Goal: Task Accomplishment & Management: Use online tool/utility

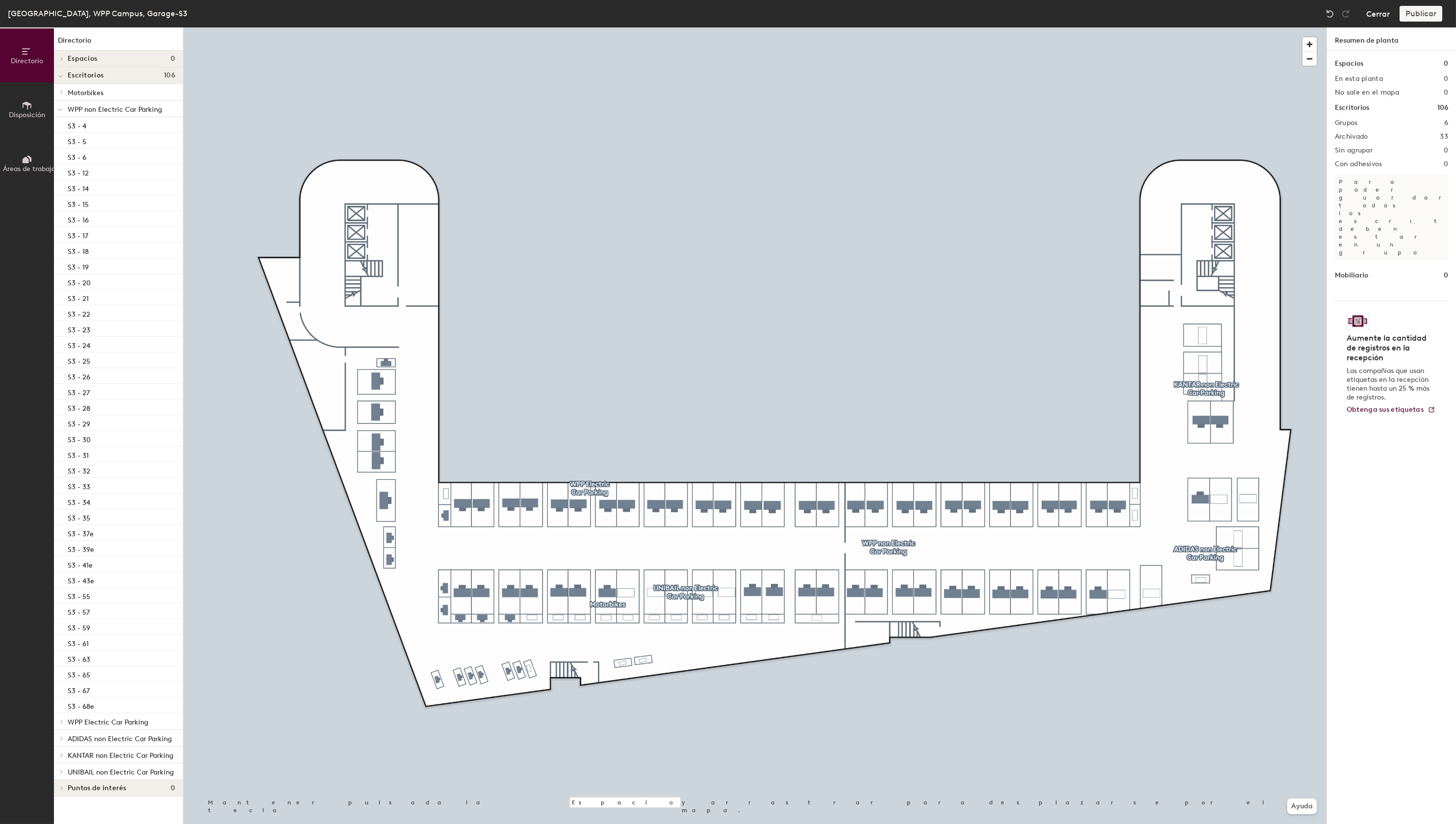
click at [1384, 12] on button "Cerrar" at bounding box center [1378, 14] width 24 height 16
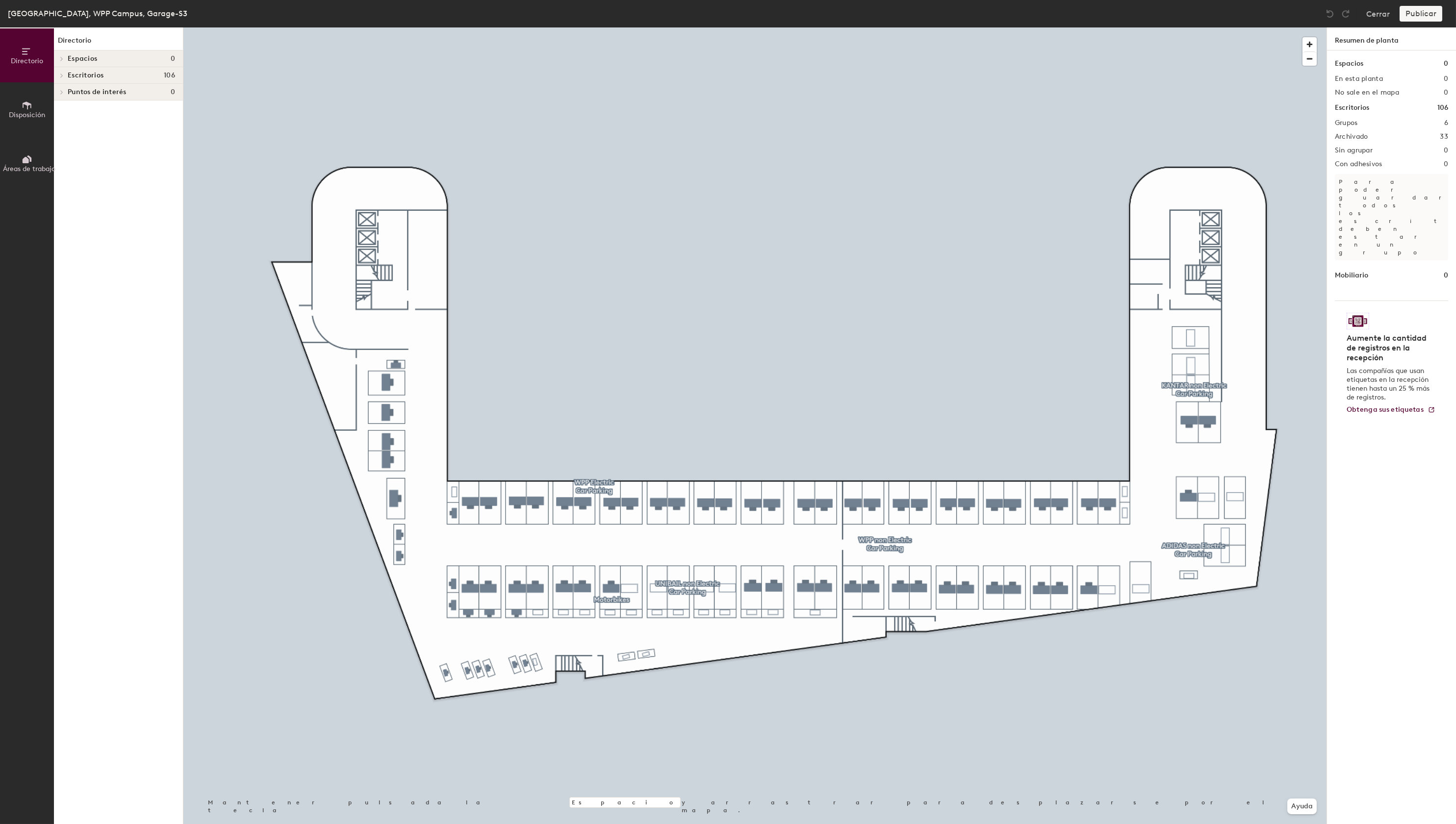
click at [61, 75] on icon at bounding box center [62, 75] width 4 height 5
click at [112, 116] on div "WPP non Electric Car Parking" at bounding box center [118, 109] width 129 height 16
click at [114, 108] on span "WPP non Electric Car Parking" at bounding box center [115, 110] width 94 height 8
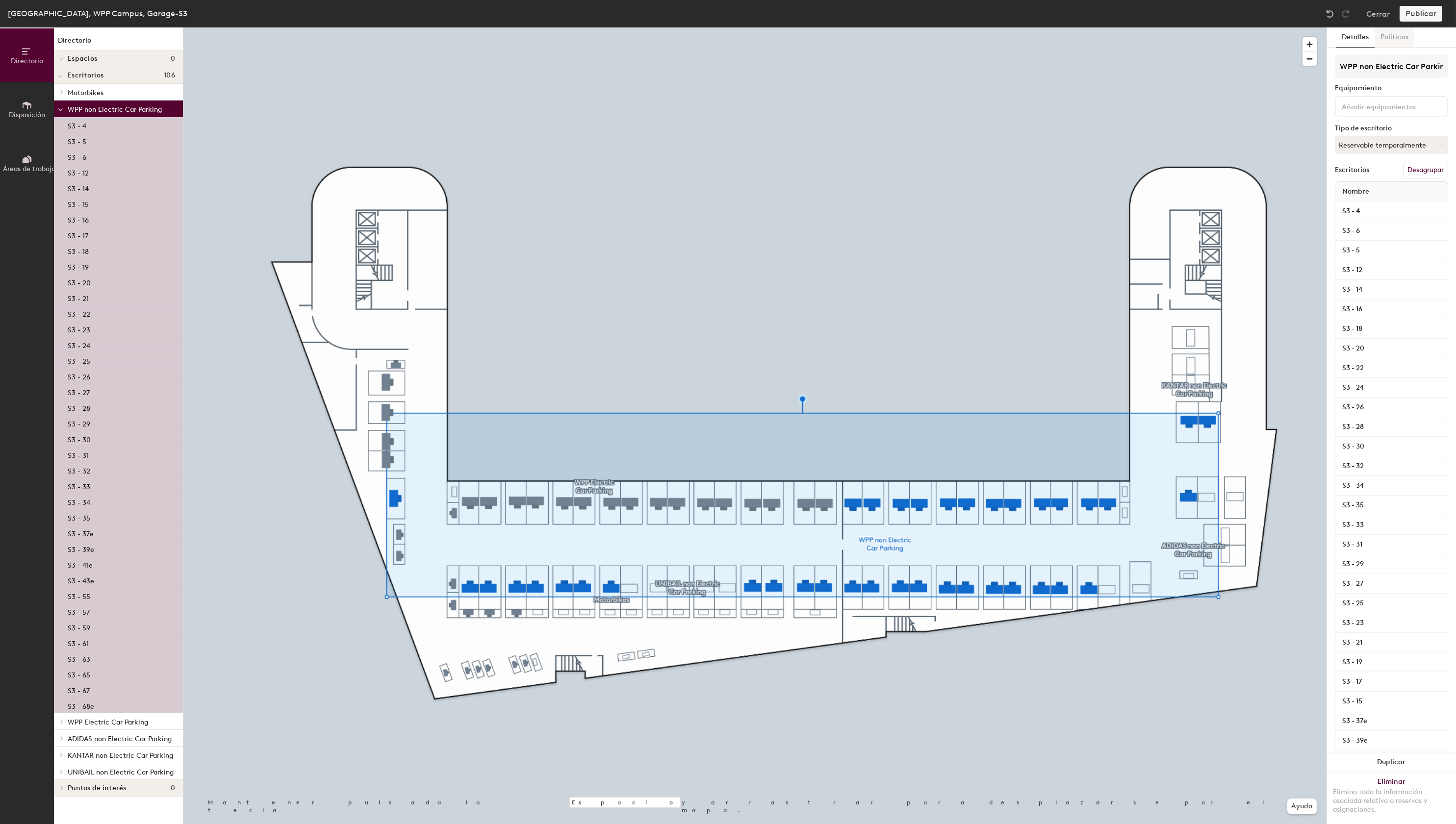
click at [1412, 37] on button "Políticas" at bounding box center [1394, 38] width 40 height 20
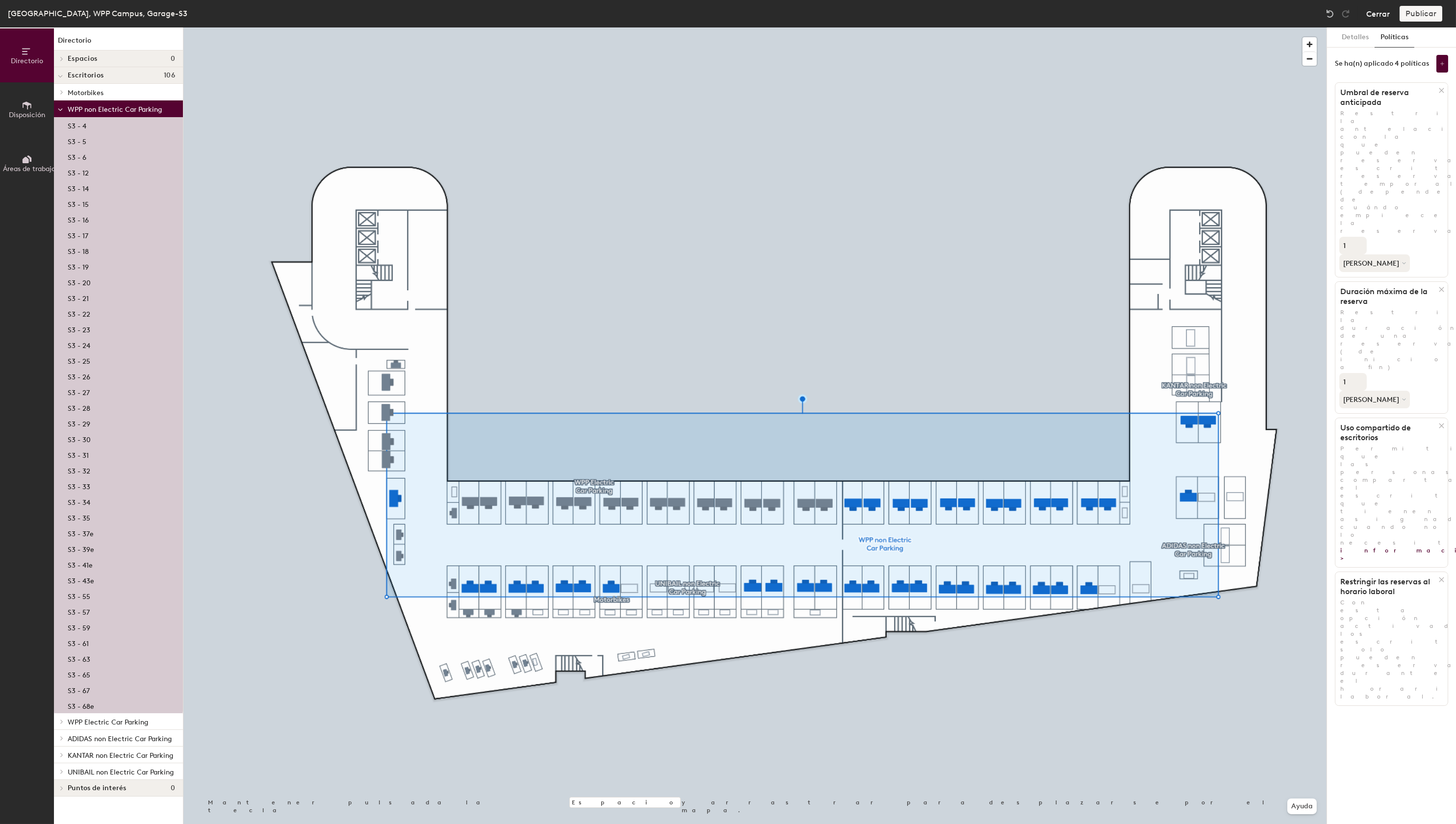
click at [1370, 12] on button "Cerrar" at bounding box center [1378, 14] width 24 height 16
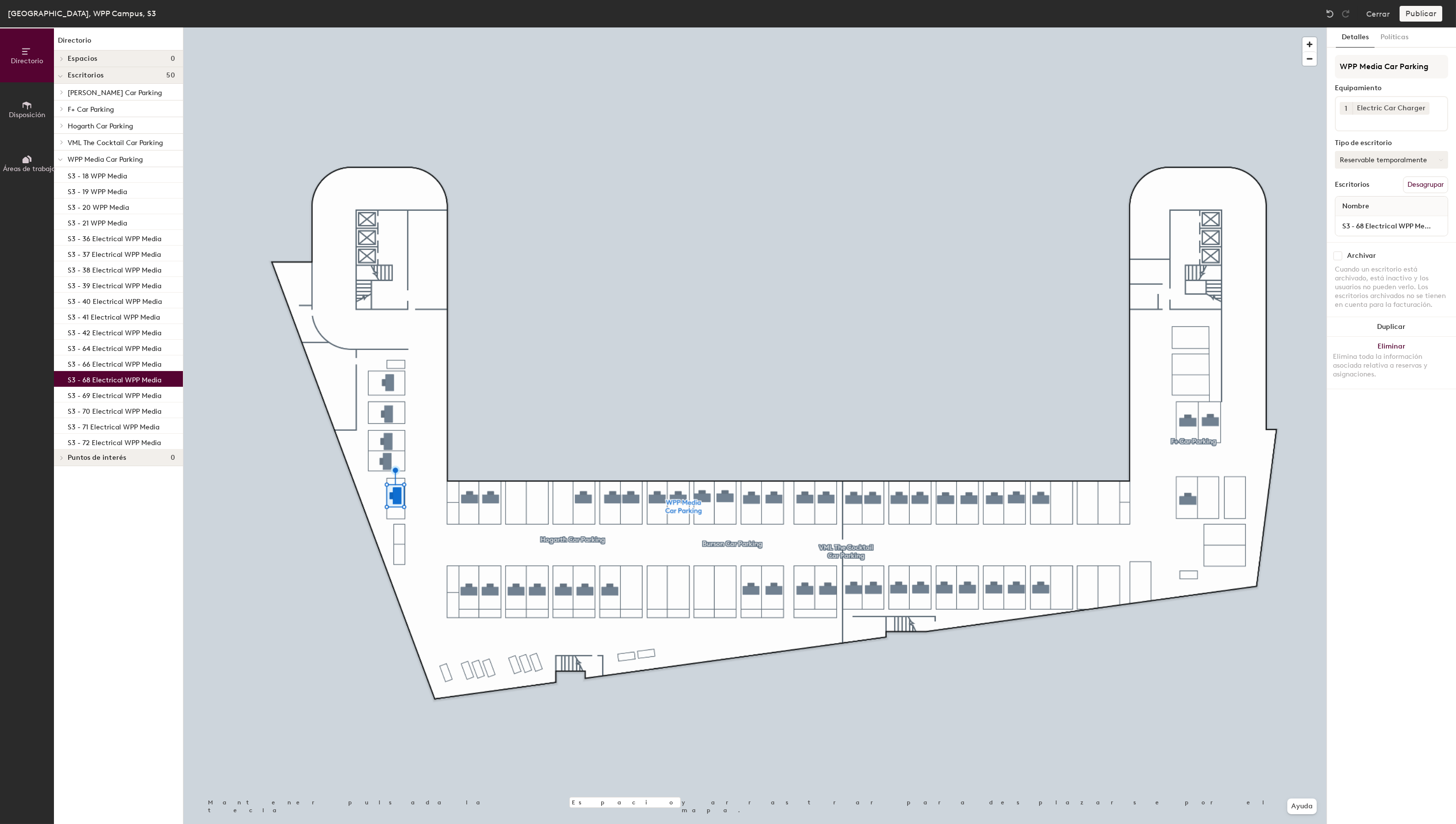
click at [1395, 161] on button "Reservable temporalmente" at bounding box center [1392, 159] width 113 height 18
click at [1358, 191] on div "Asignado" at bounding box center [1385, 190] width 98 height 15
click at [1394, 157] on button "Reservable temporalmente" at bounding box center [1392, 159] width 113 height 18
click at [1368, 187] on div "Asignado" at bounding box center [1385, 190] width 98 height 15
click at [1373, 161] on button "Reservable temporalmente" at bounding box center [1392, 159] width 113 height 18
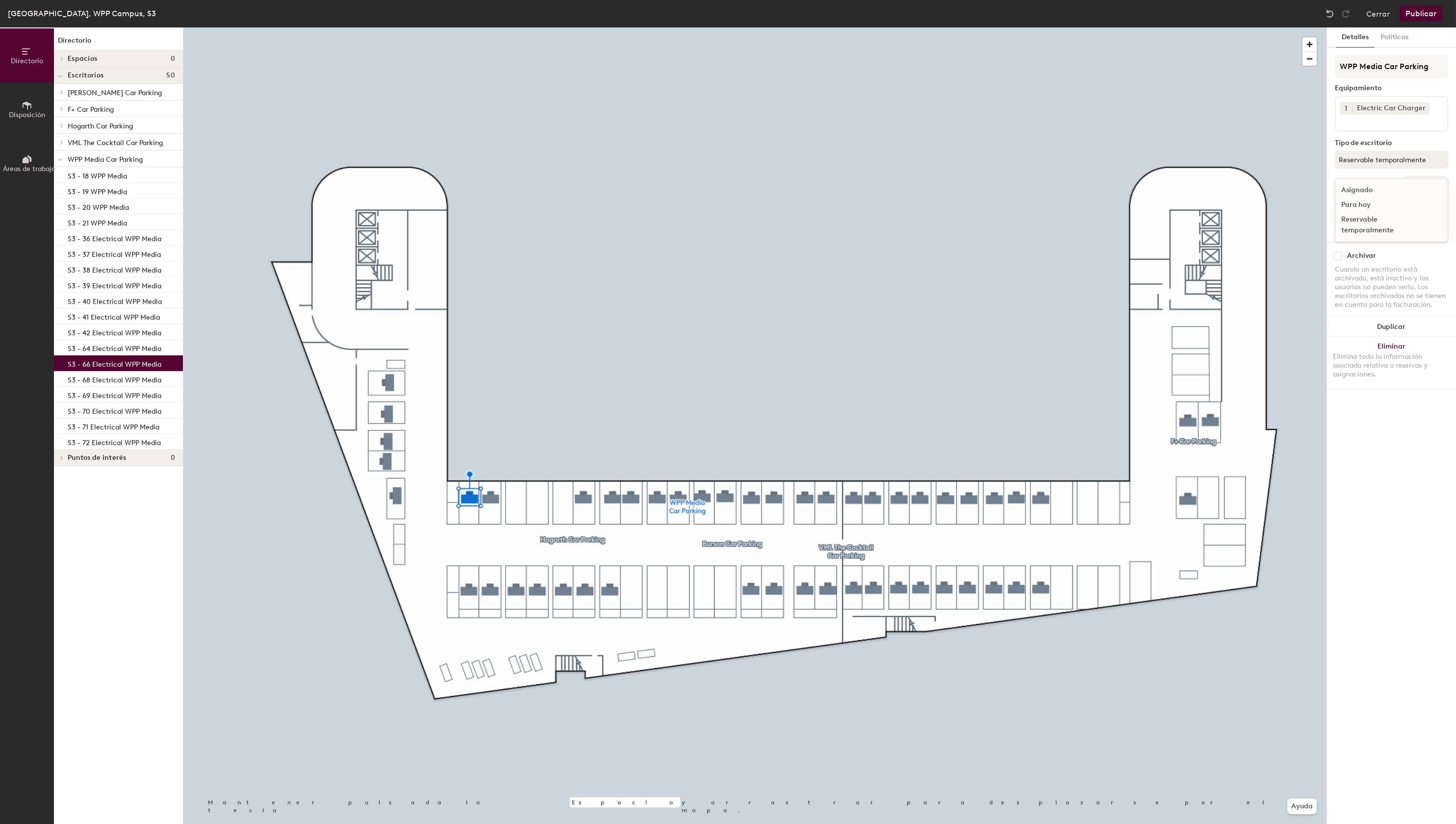
click at [1369, 190] on div "Asignado" at bounding box center [1385, 190] width 98 height 15
click at [1369, 190] on div "Escritorios Desagrupar" at bounding box center [1392, 184] width 113 height 16
click at [1387, 154] on button "Reservable temporalmente" at bounding box center [1392, 159] width 113 height 18
click at [1365, 189] on div "Asignado" at bounding box center [1385, 190] width 98 height 15
click at [1400, 155] on button "Reservable temporalmente" at bounding box center [1392, 159] width 113 height 18
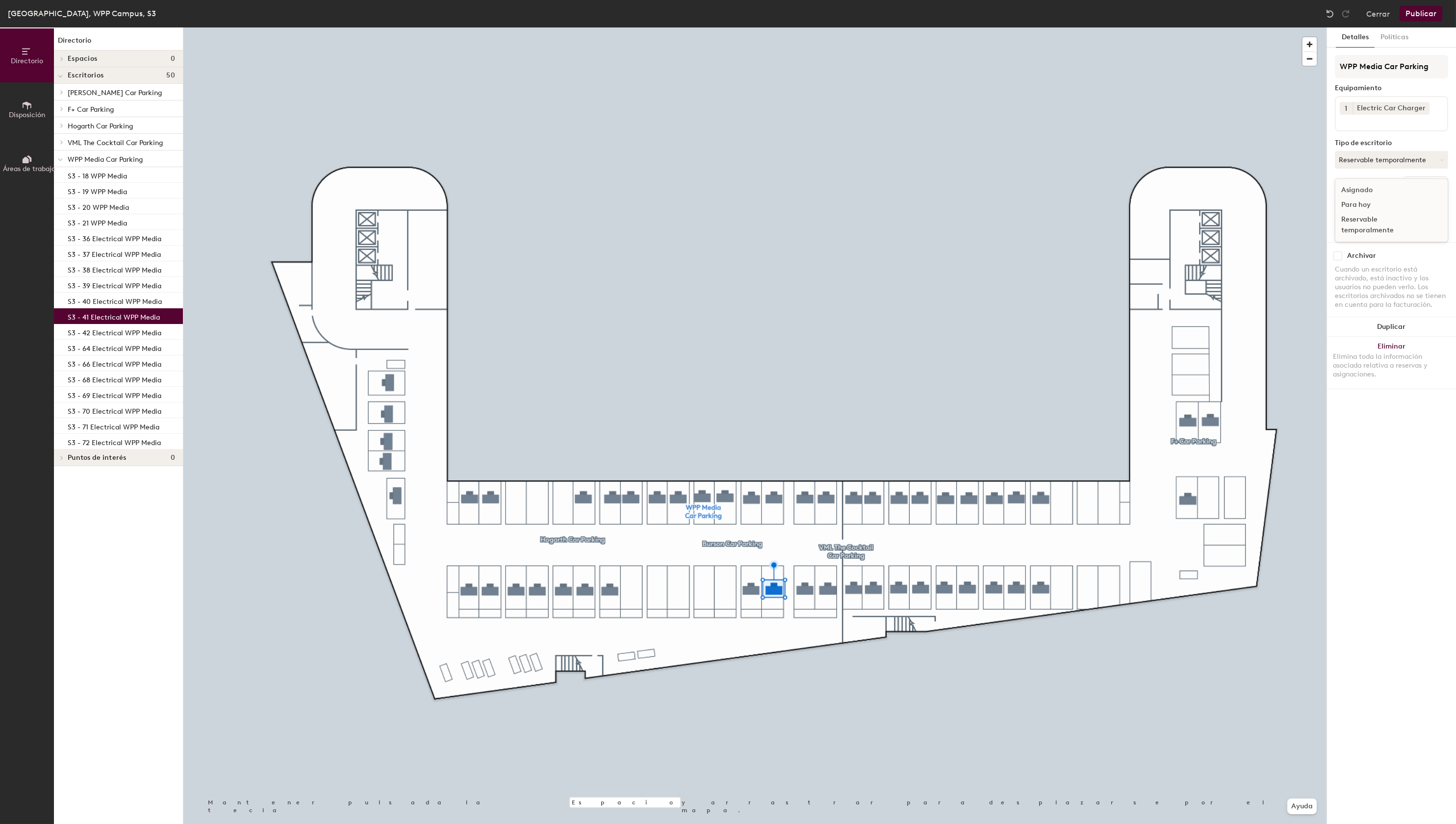
click at [1362, 188] on div "Asignado" at bounding box center [1385, 190] width 98 height 15
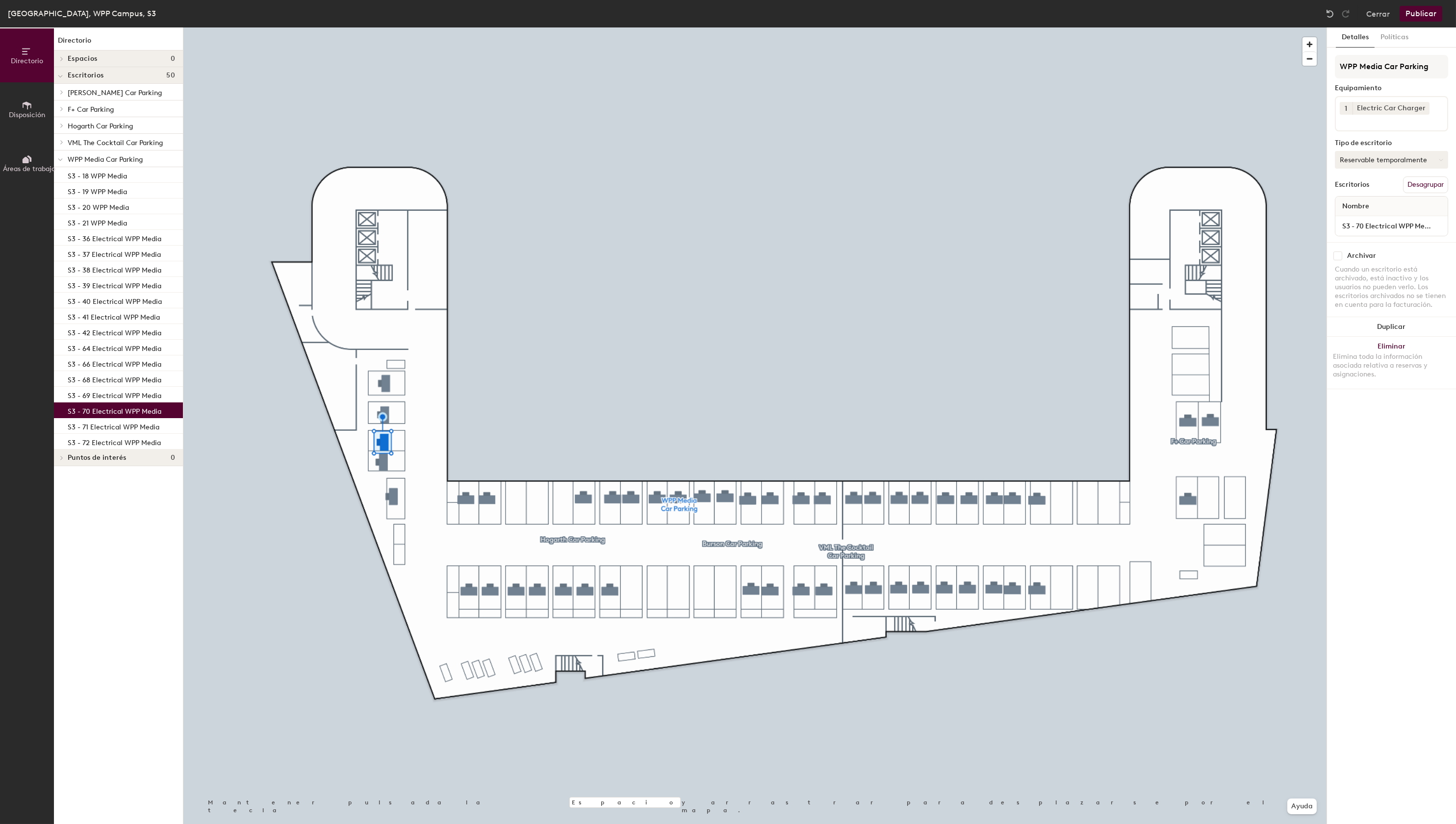
click at [1373, 157] on button "Reservable temporalmente" at bounding box center [1392, 159] width 113 height 18
click at [1361, 187] on div "Asignado" at bounding box center [1385, 190] width 98 height 15
click at [1355, 162] on button "Reservable temporalmente" at bounding box center [1392, 159] width 113 height 18
click at [1353, 191] on div "Asignado" at bounding box center [1385, 190] width 98 height 15
click at [774, 28] on div at bounding box center [755, 28] width 1143 height 0
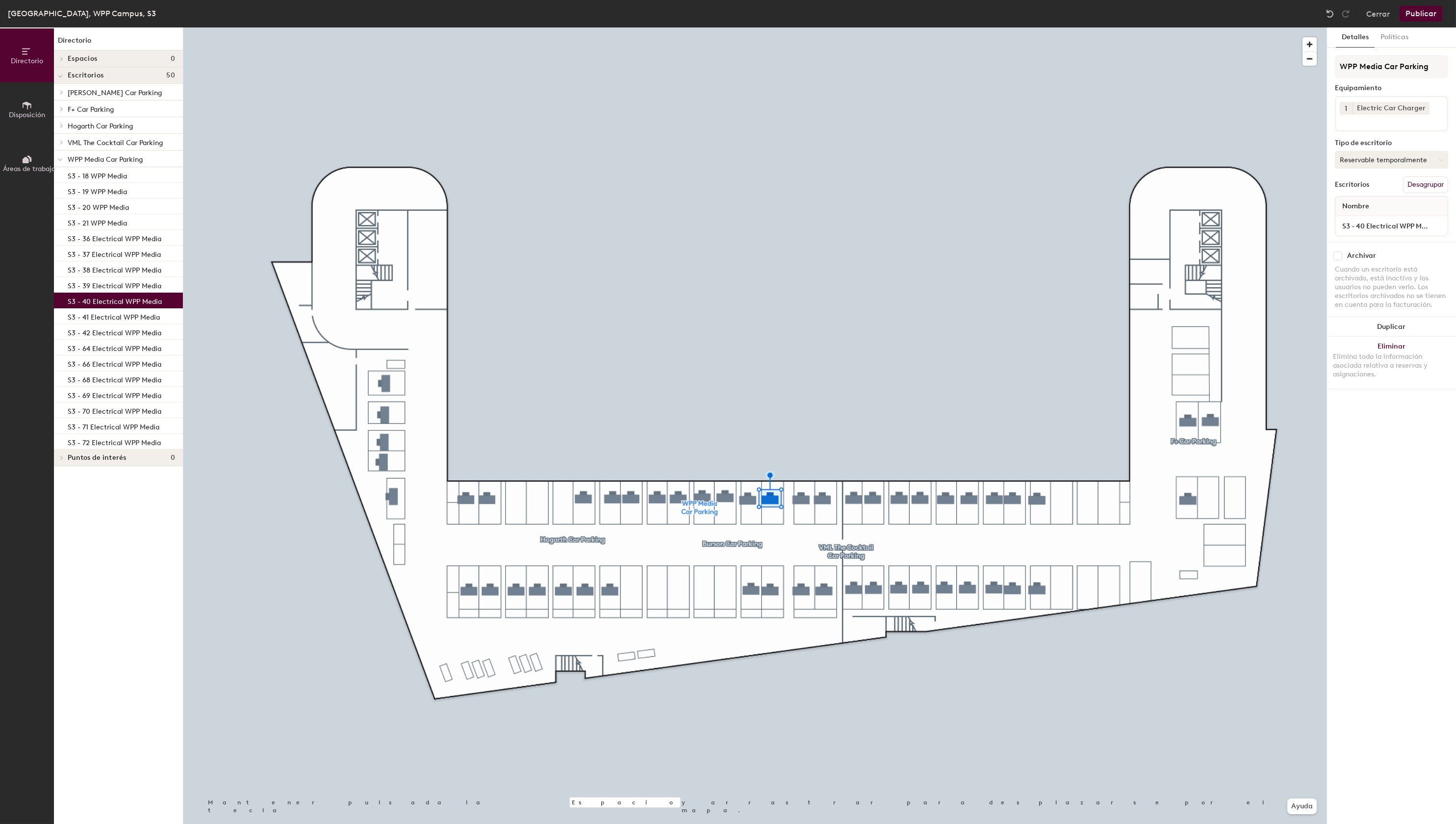
click at [1402, 159] on button "Reservable temporalmente" at bounding box center [1392, 159] width 113 height 18
click at [1366, 190] on div "Asignado" at bounding box center [1385, 190] width 98 height 15
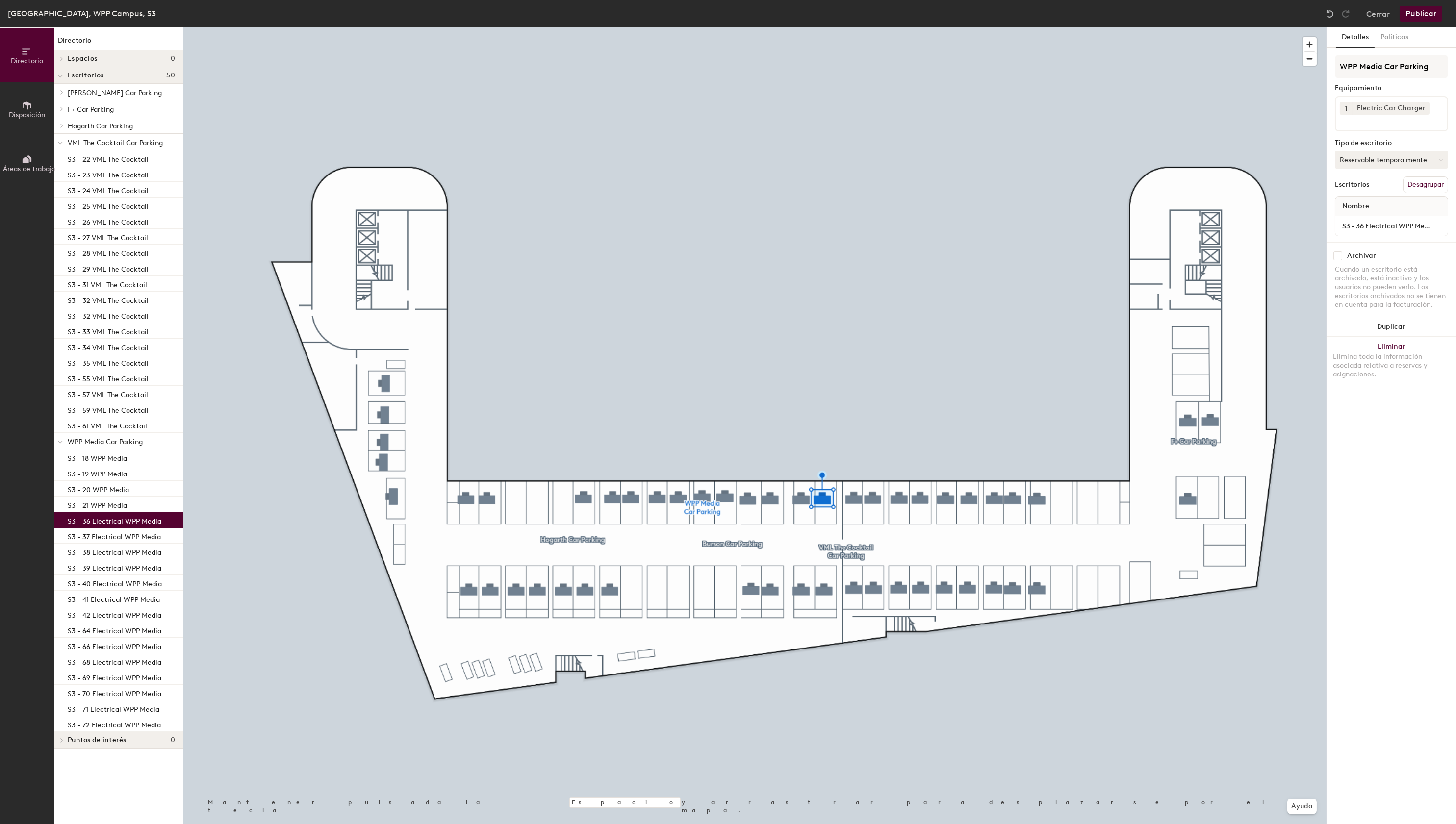
click at [1391, 165] on button "Reservable temporalmente" at bounding box center [1392, 159] width 113 height 18
click at [1363, 187] on div "Asignado" at bounding box center [1385, 190] width 98 height 15
click at [1419, 12] on button "Publicar" at bounding box center [1420, 14] width 42 height 16
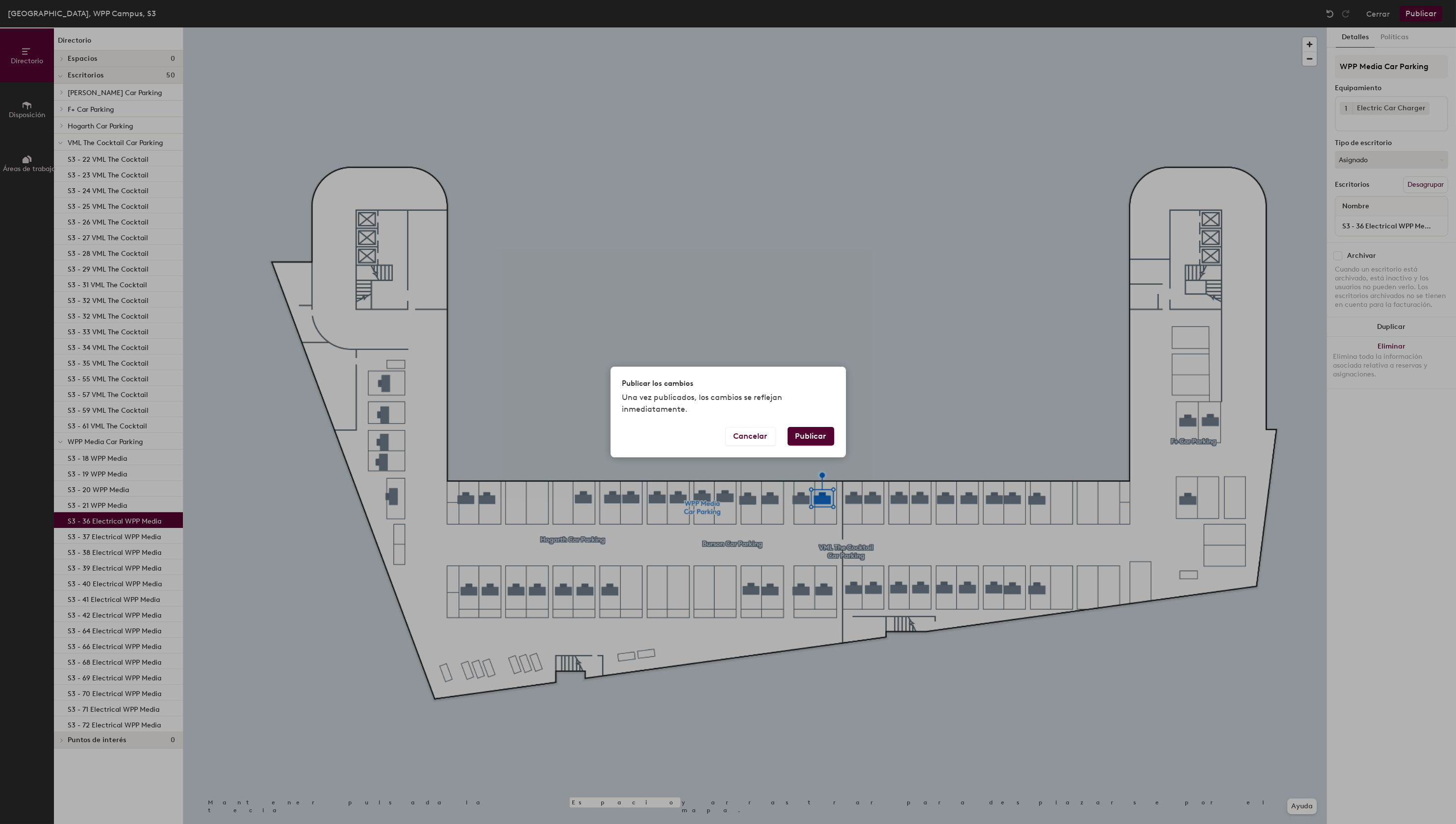
click at [822, 443] on button "Publicar" at bounding box center [811, 436] width 46 height 19
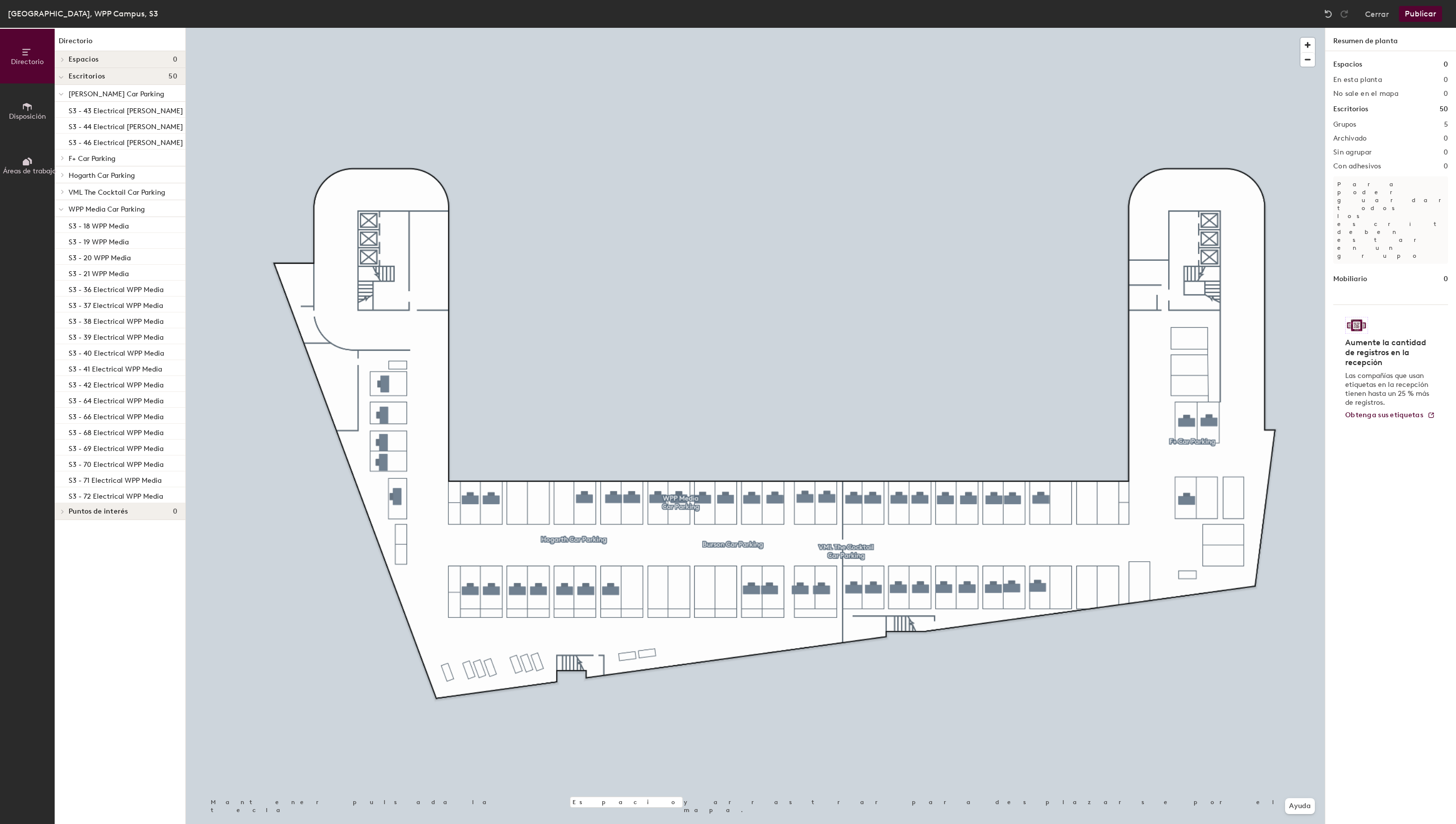
click at [400, 28] on div at bounding box center [755, 28] width 1139 height 0
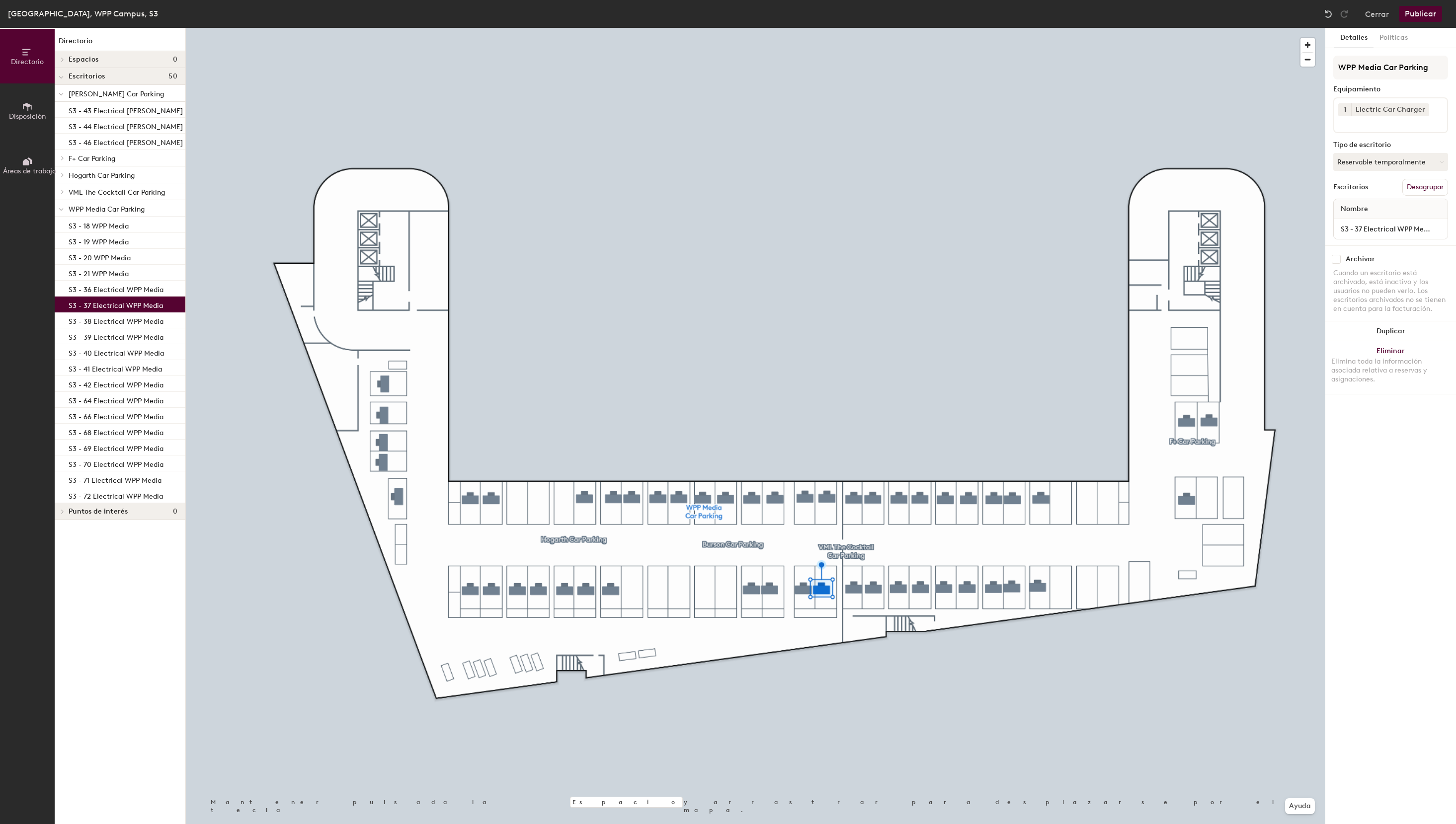
click at [1431, 13] on button "Publicar" at bounding box center [1420, 14] width 43 height 16
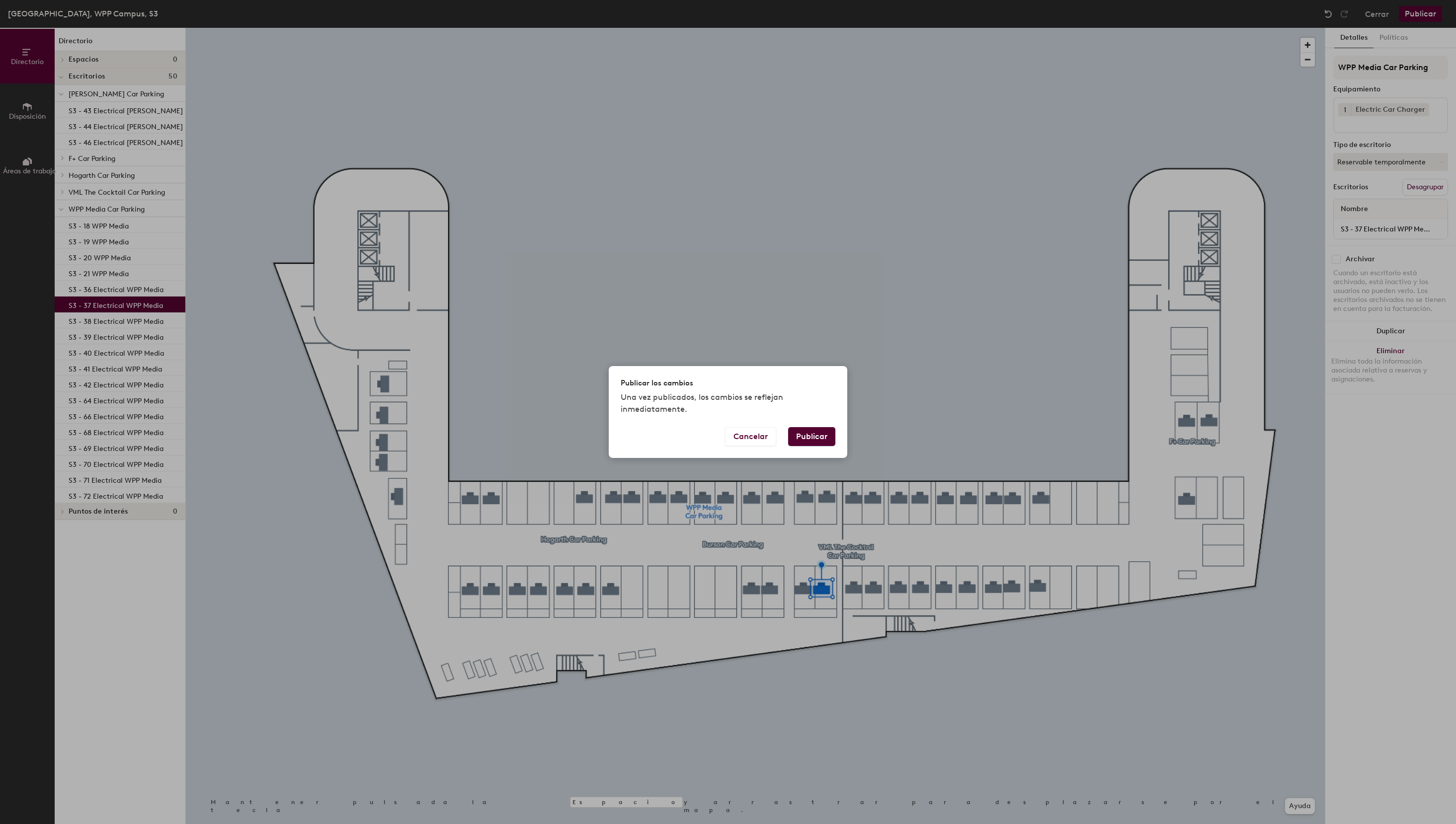
click at [805, 433] on button "Publicar" at bounding box center [812, 436] width 47 height 19
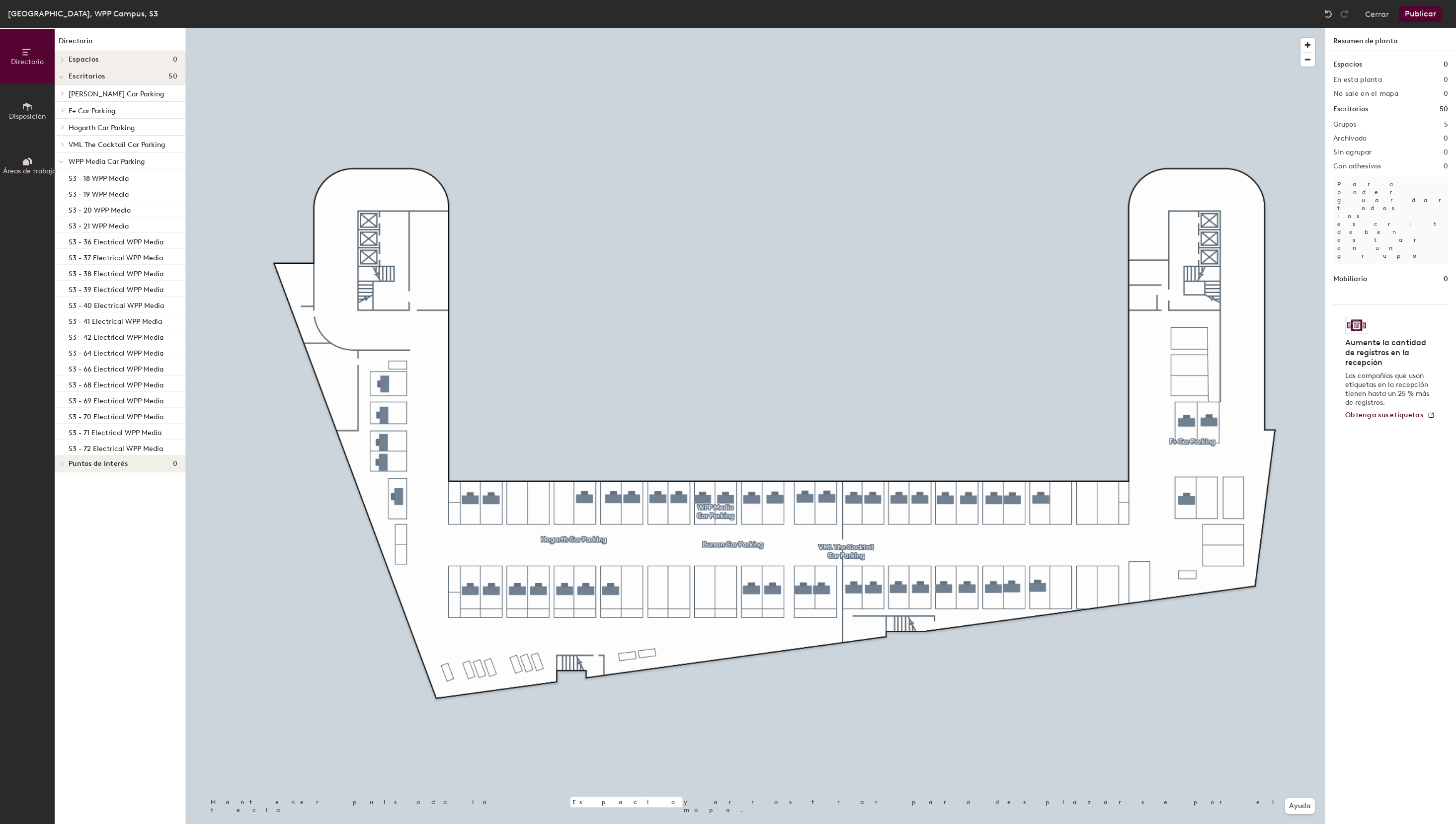
click at [1429, 13] on button "Publicar" at bounding box center [1420, 14] width 43 height 16
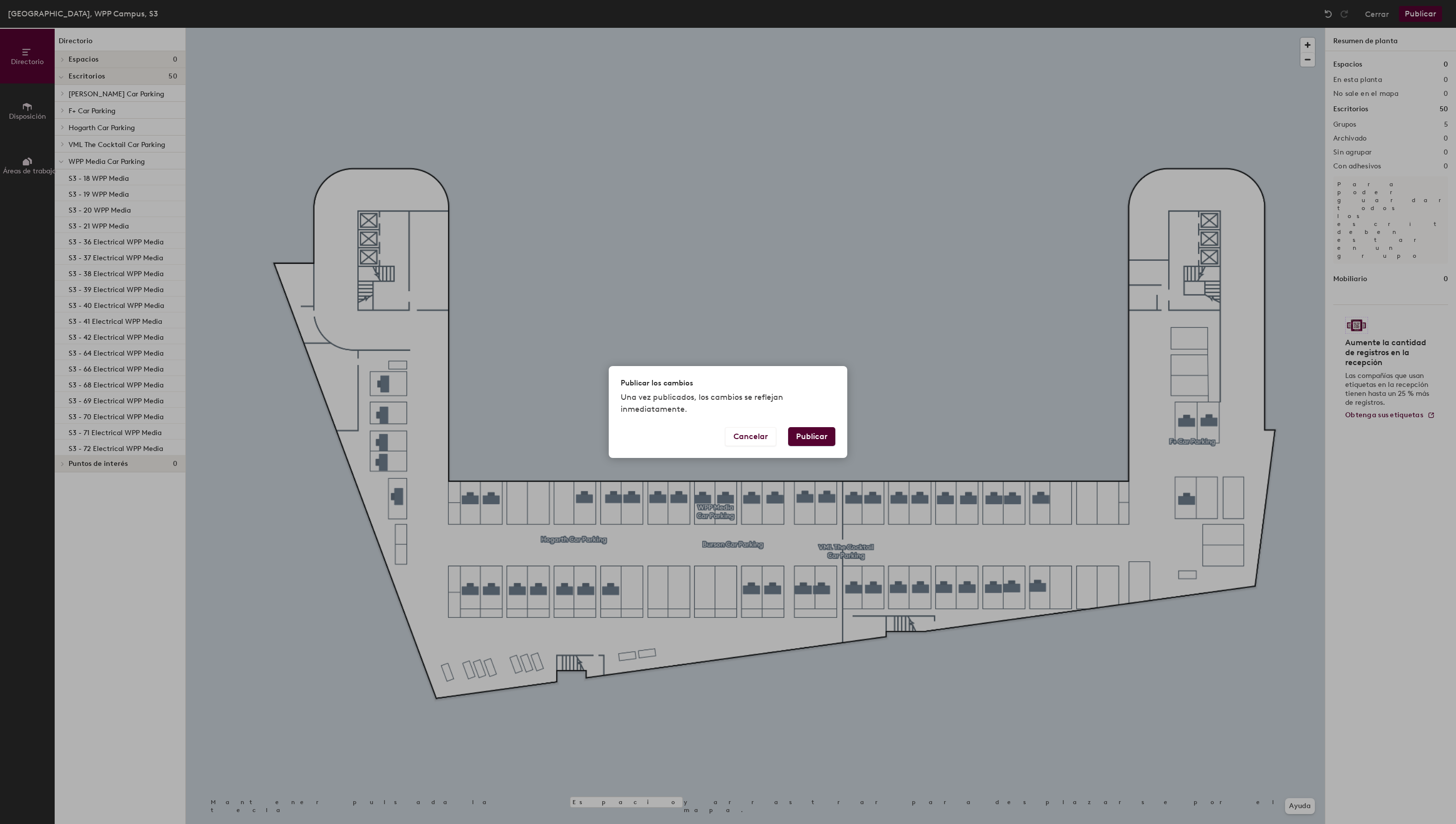
click at [805, 433] on button "Publicar" at bounding box center [812, 436] width 47 height 19
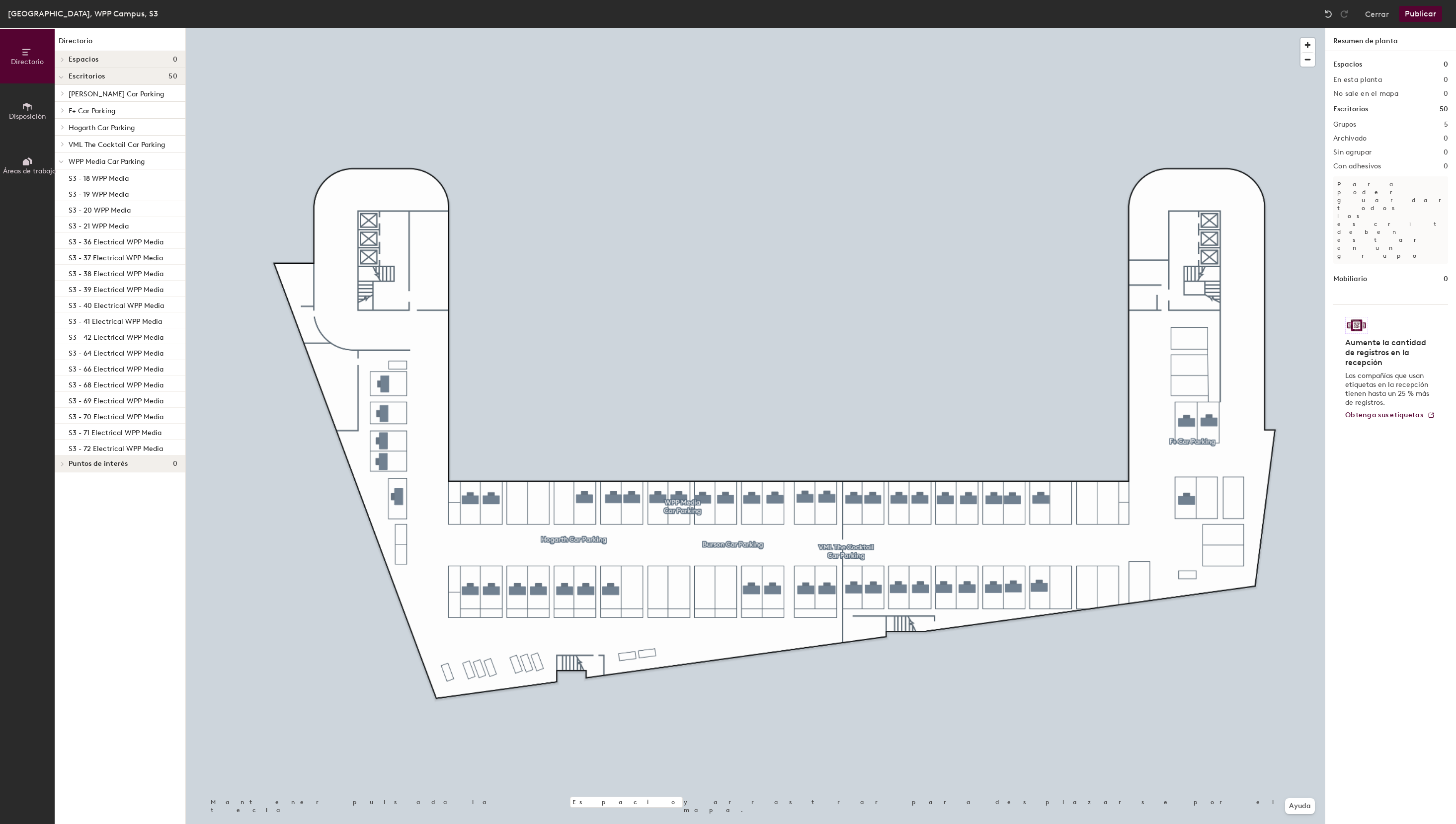
click at [1418, 14] on button "Publicar" at bounding box center [1420, 14] width 43 height 16
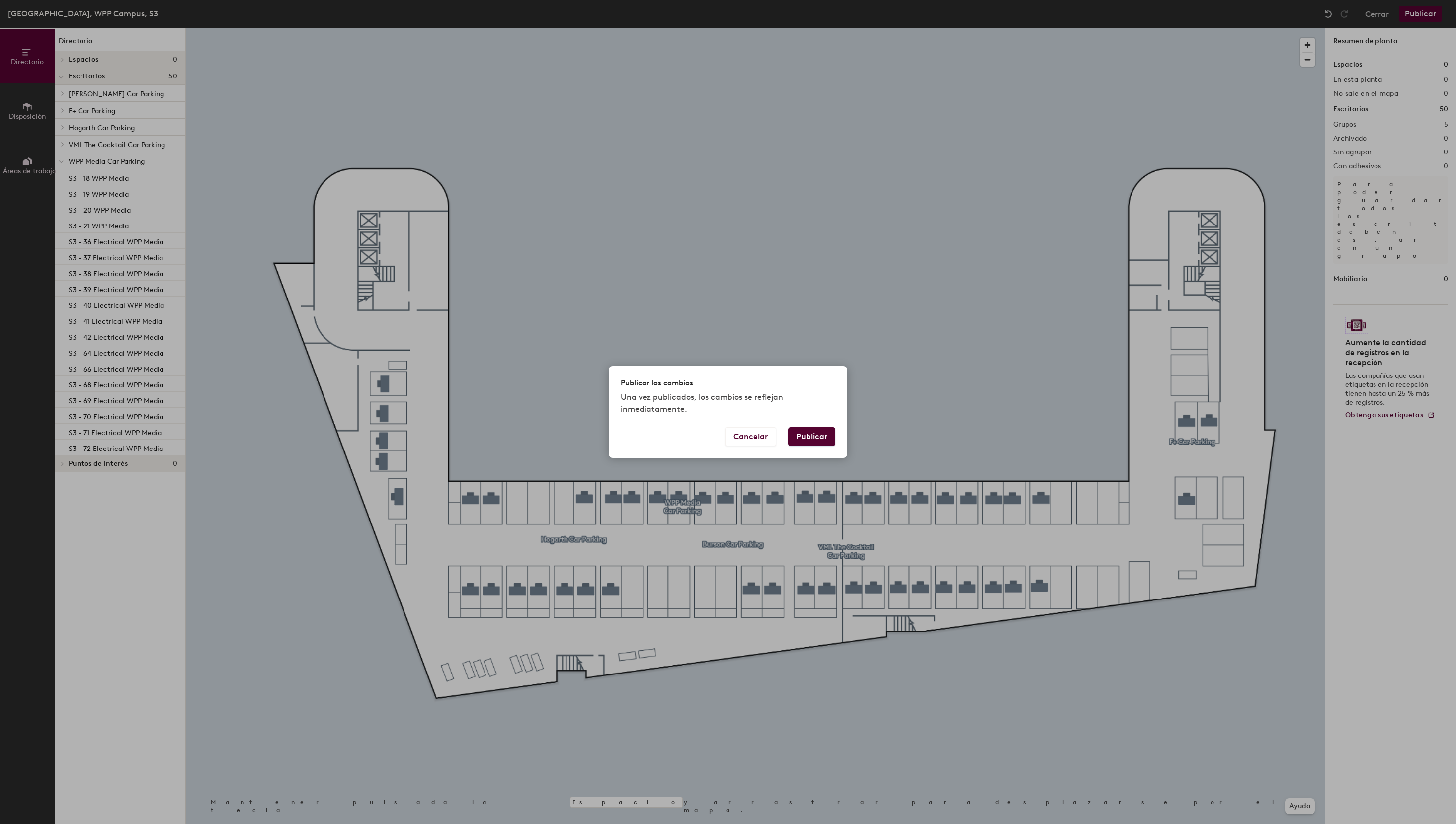
click at [805, 435] on button "Publicar" at bounding box center [812, 436] width 47 height 19
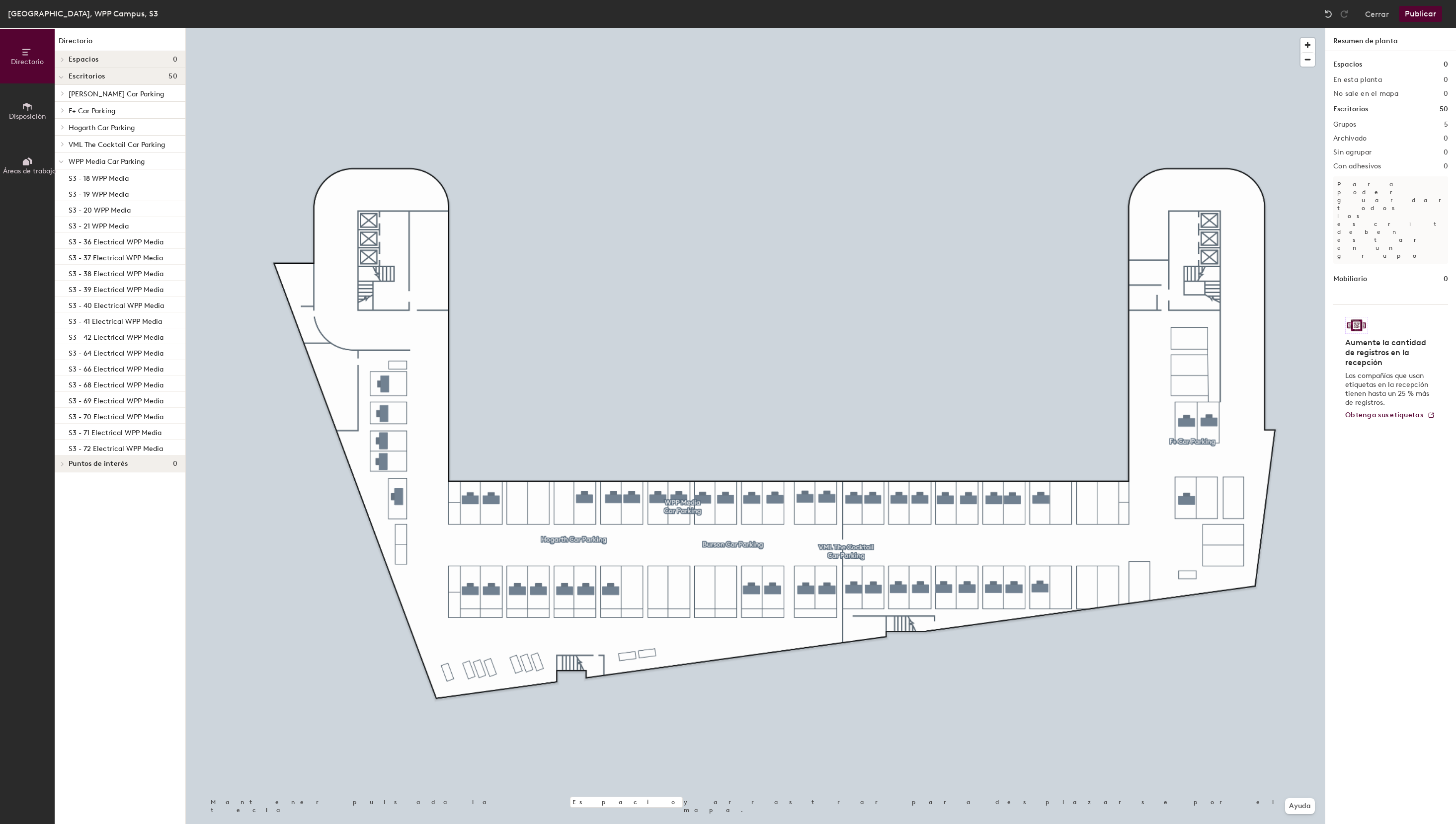
click at [26, 108] on icon at bounding box center [27, 107] width 11 height 11
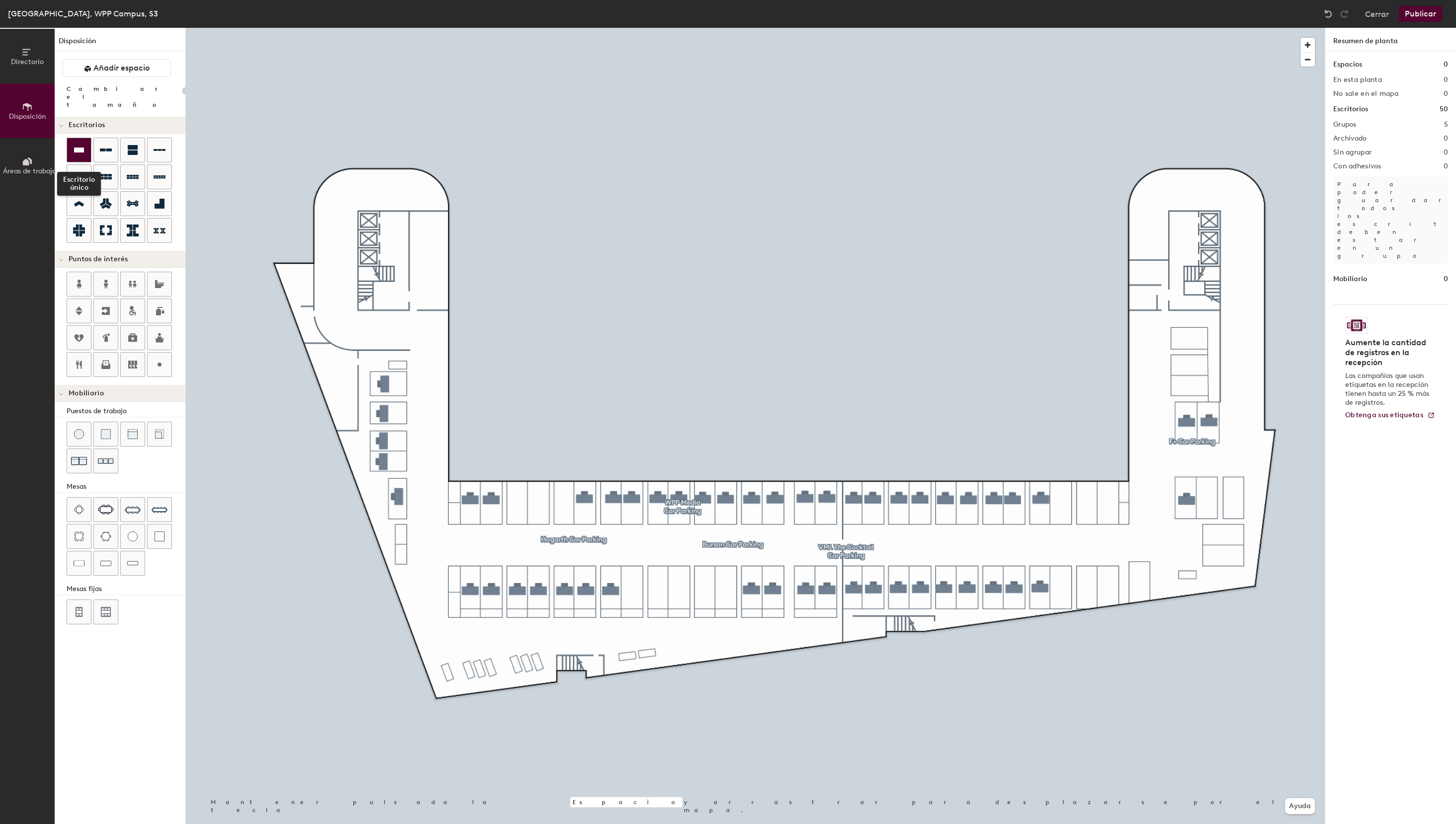
click at [75, 144] on icon at bounding box center [79, 150] width 12 height 12
click at [1061, 499] on div "Directorio Disposición Áreas de trabajo Disposición Añadir espacio Cambiar el t…" at bounding box center [728, 426] width 1456 height 797
click at [77, 144] on icon at bounding box center [79, 150] width 12 height 12
click at [1108, 499] on div "Directorio Disposición Áreas de trabajo Disposición Añadir espacio Cambiar el t…" at bounding box center [728, 426] width 1456 height 797
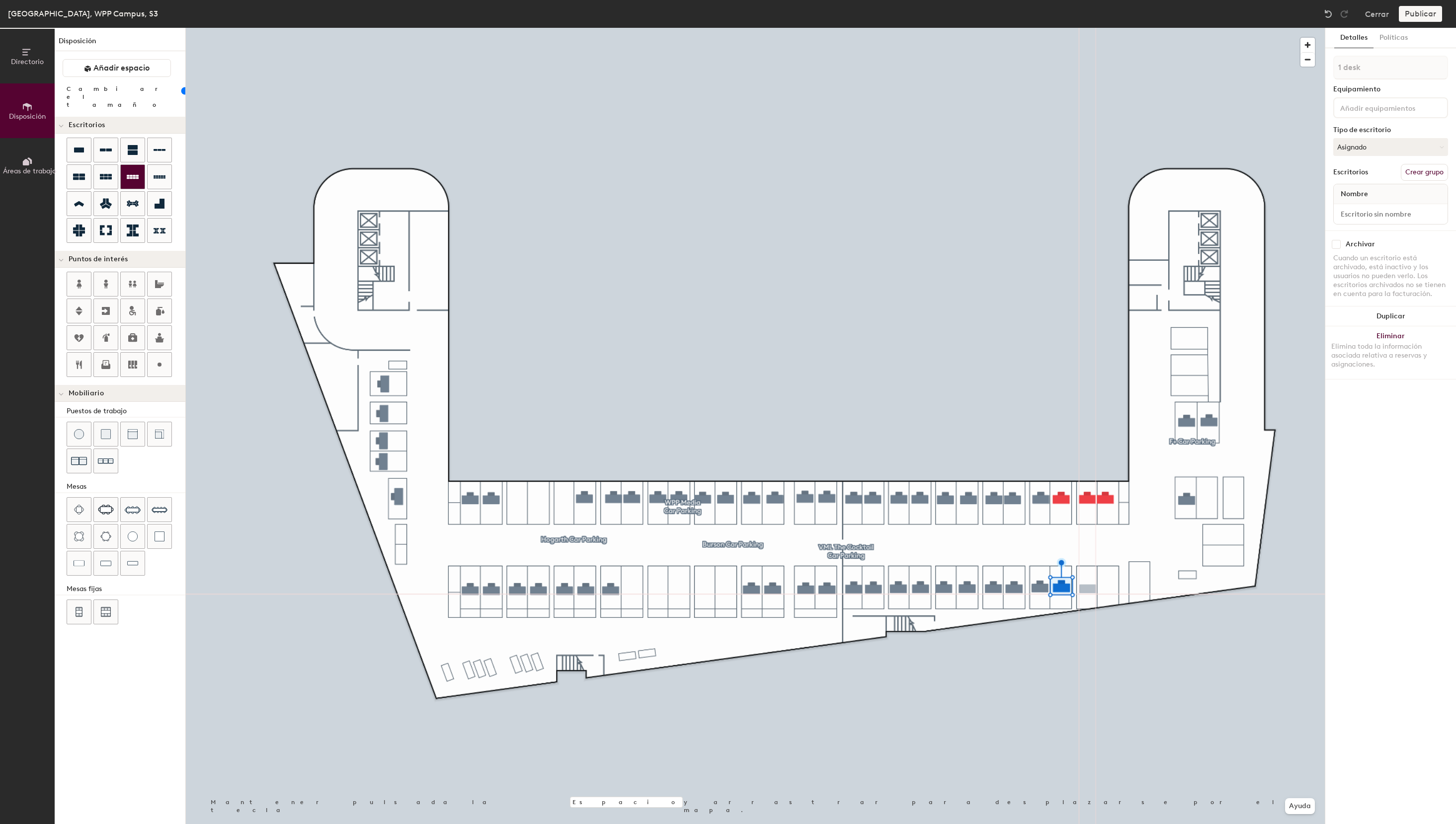
click at [1088, 589] on div "Directorio Disposición Áreas de trabajo Disposición Añadir espacio Cambiar el t…" at bounding box center [728, 426] width 1456 height 797
type input "100"
drag, startPoint x: 81, startPoint y: 144, endPoint x: 1339, endPoint y: 259, distance: 1263.2
click at [1091, 28] on div at bounding box center [755, 28] width 1139 height 0
click at [1372, 145] on button "Asignado" at bounding box center [1391, 147] width 115 height 18
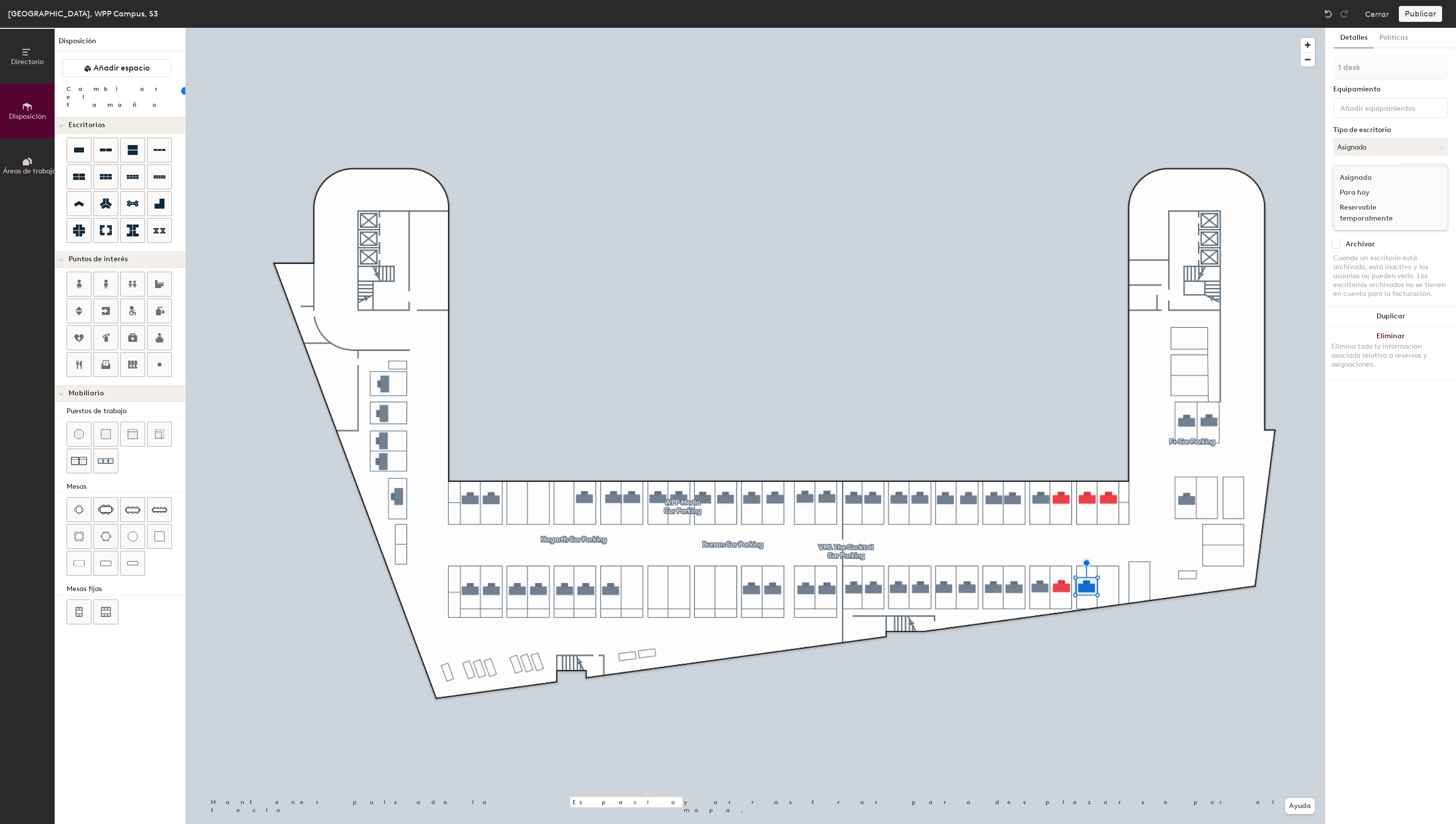
click at [1359, 209] on div "Reservable temporalmente" at bounding box center [1384, 213] width 100 height 26
click at [1366, 215] on input at bounding box center [1391, 214] width 110 height 14
drag, startPoint x: 1406, startPoint y: 216, endPoint x: 1241, endPoint y: 181, distance: 168.7
click at [1336, 207] on input "S3 - 15 Ogilvy" at bounding box center [1391, 214] width 110 height 14
type input "S3 - 15 Ogilvy"
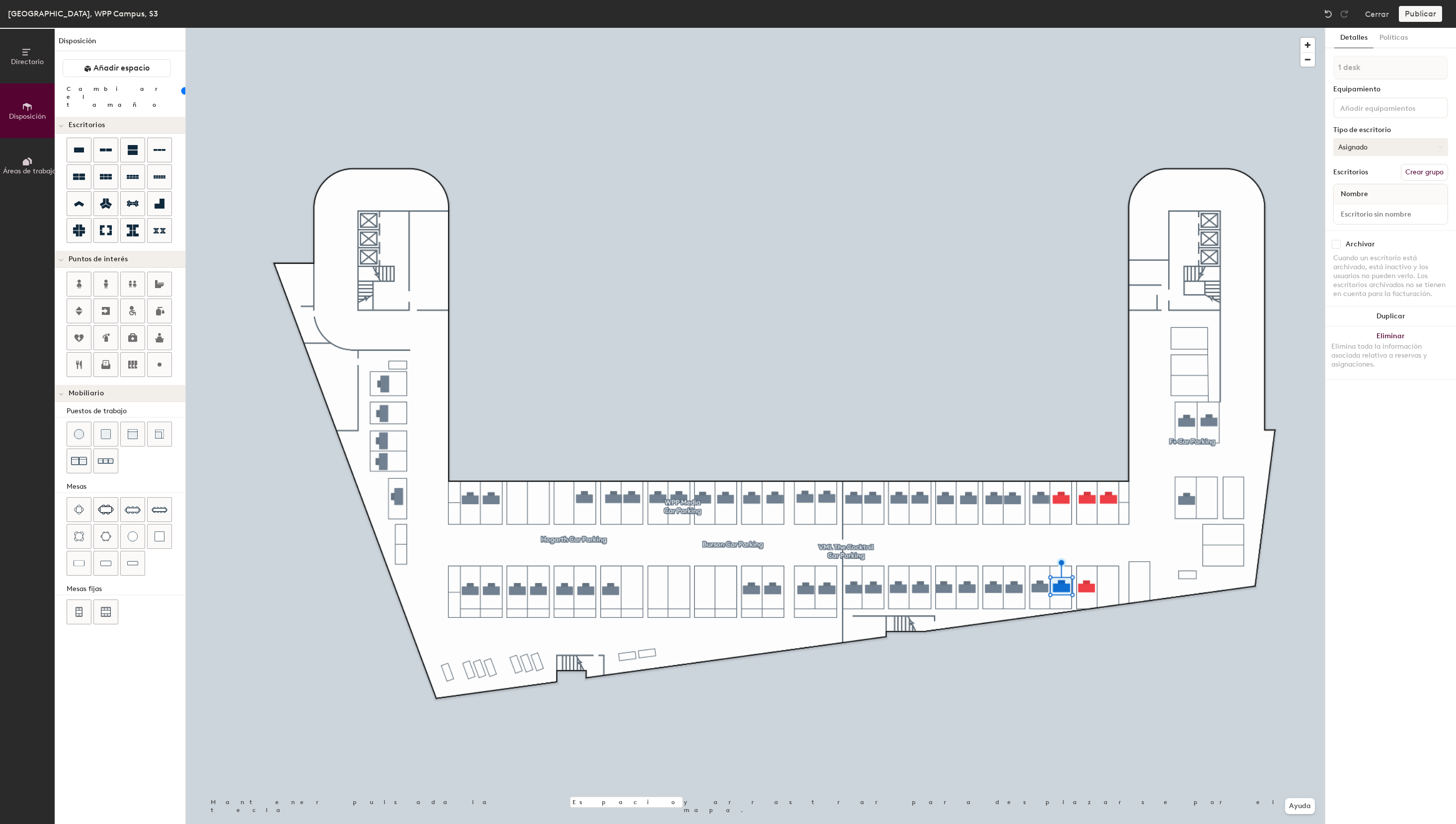
click at [1381, 146] on button "Asignado" at bounding box center [1391, 147] width 115 height 18
click at [1364, 211] on div "Reservable temporalmente" at bounding box center [1384, 213] width 100 height 26
click at [1359, 216] on input at bounding box center [1391, 214] width 110 height 14
paste input "S3 - 15 Ogilvy"
click at [1361, 215] on input "S3 - 15 Ogilvy" at bounding box center [1391, 214] width 110 height 14
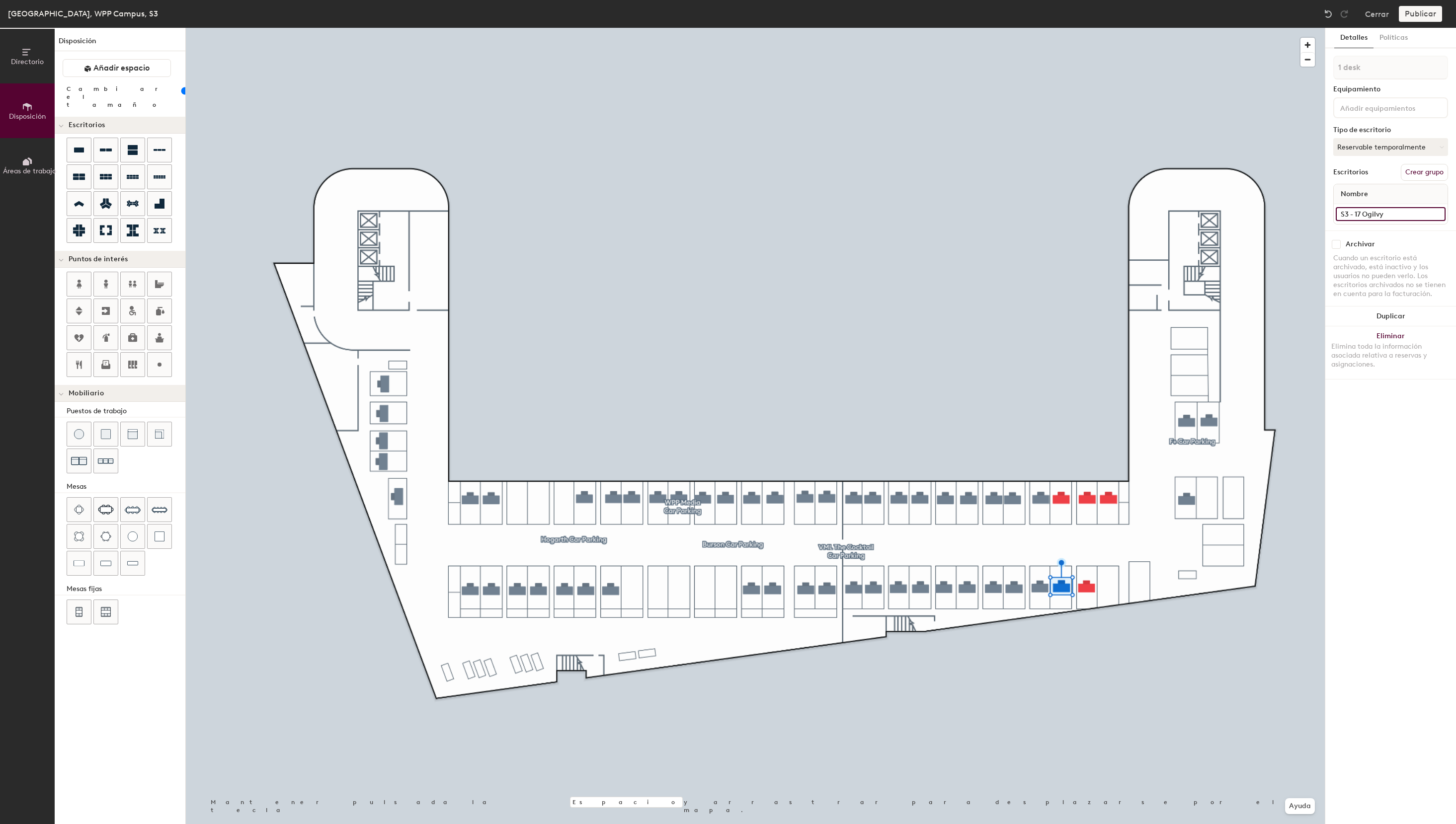
type input "S3 - 17 Ogilvy"
click at [1393, 151] on button "Asignado" at bounding box center [1391, 147] width 115 height 18
click at [1356, 211] on div "Reservable temporalmente" at bounding box center [1384, 213] width 100 height 26
click at [1373, 213] on input at bounding box center [1391, 214] width 110 height 14
paste input "S3 - 15 Ogilvy"
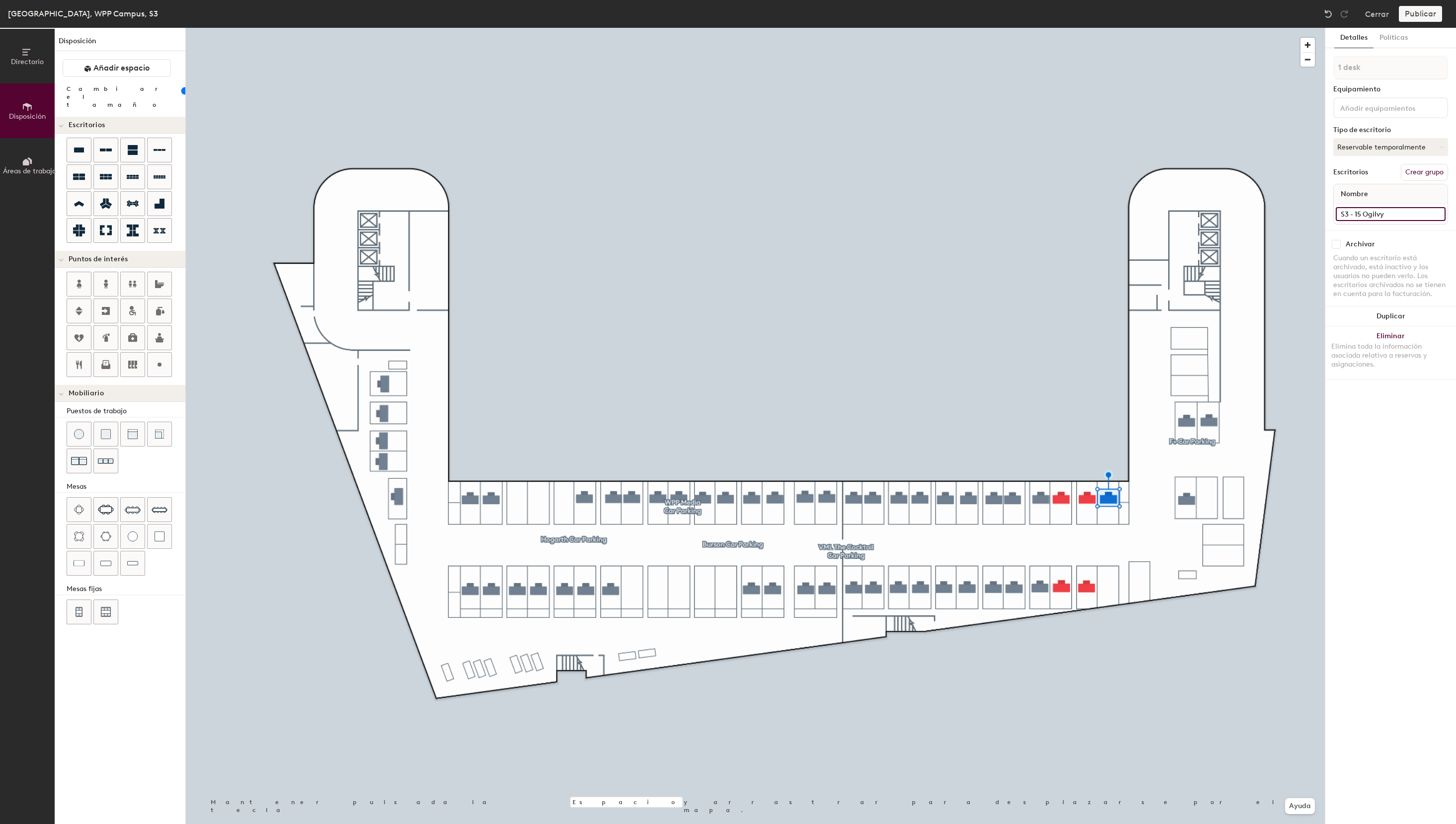
drag, startPoint x: 1361, startPoint y: 213, endPoint x: 1367, endPoint y: 216, distance: 6.7
click at [1361, 214] on input "S3 - 15 Ogilvy" at bounding box center [1391, 214] width 110 height 14
type input "S3 - 12 Ogilvy"
click at [1368, 148] on button "Asignado" at bounding box center [1391, 147] width 115 height 18
click at [1370, 208] on div "Reservable temporalmente" at bounding box center [1384, 213] width 100 height 26
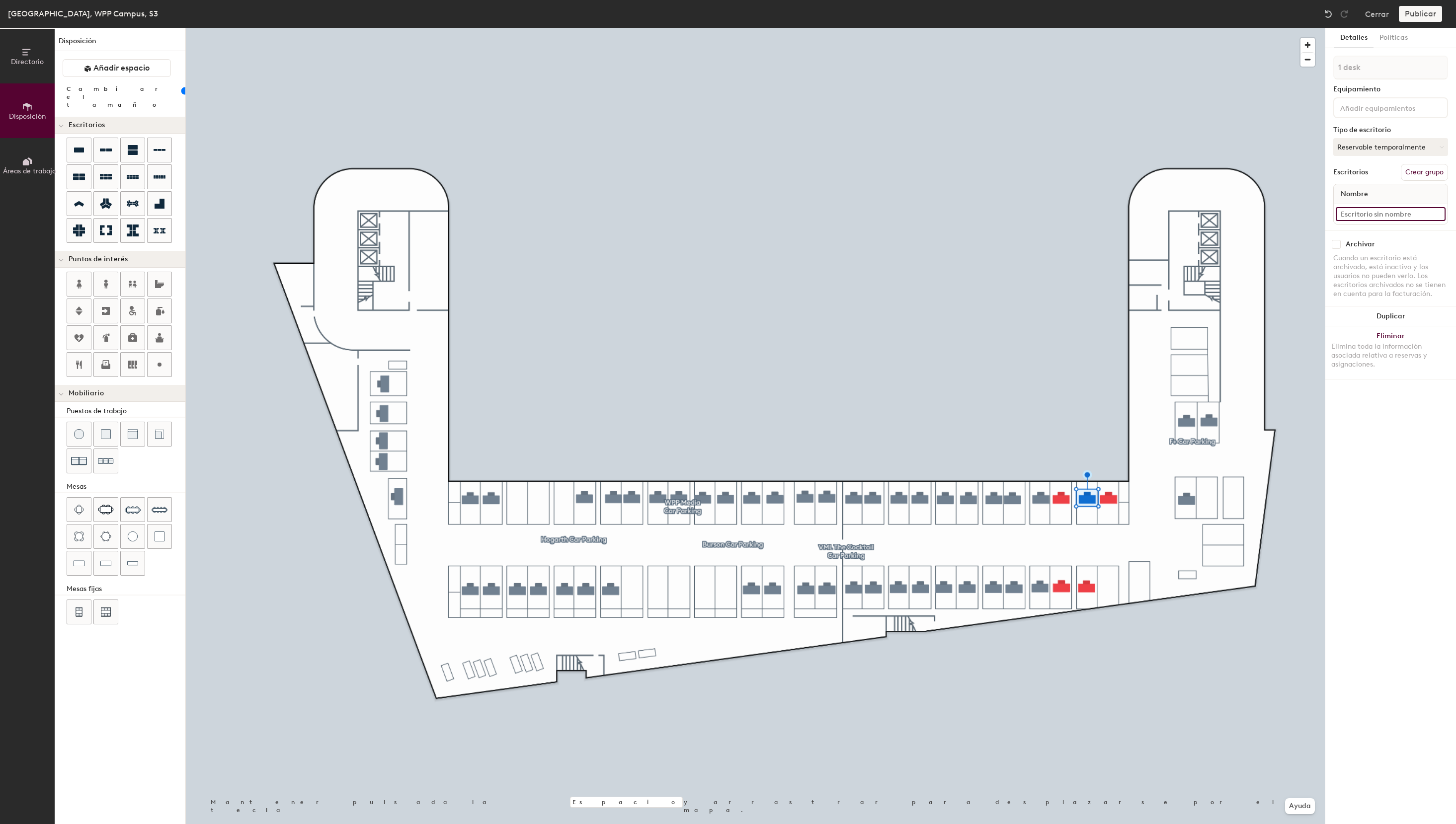
click at [1358, 208] on input at bounding box center [1391, 214] width 110 height 14
paste input "S3 - 15 Ogilvy"
click at [1361, 212] on input "S3 - 15 Ogilvy" at bounding box center [1391, 214] width 110 height 14
type input "S3 - 14 Ogilvy"
click at [1386, 145] on button "Asignado" at bounding box center [1391, 147] width 115 height 18
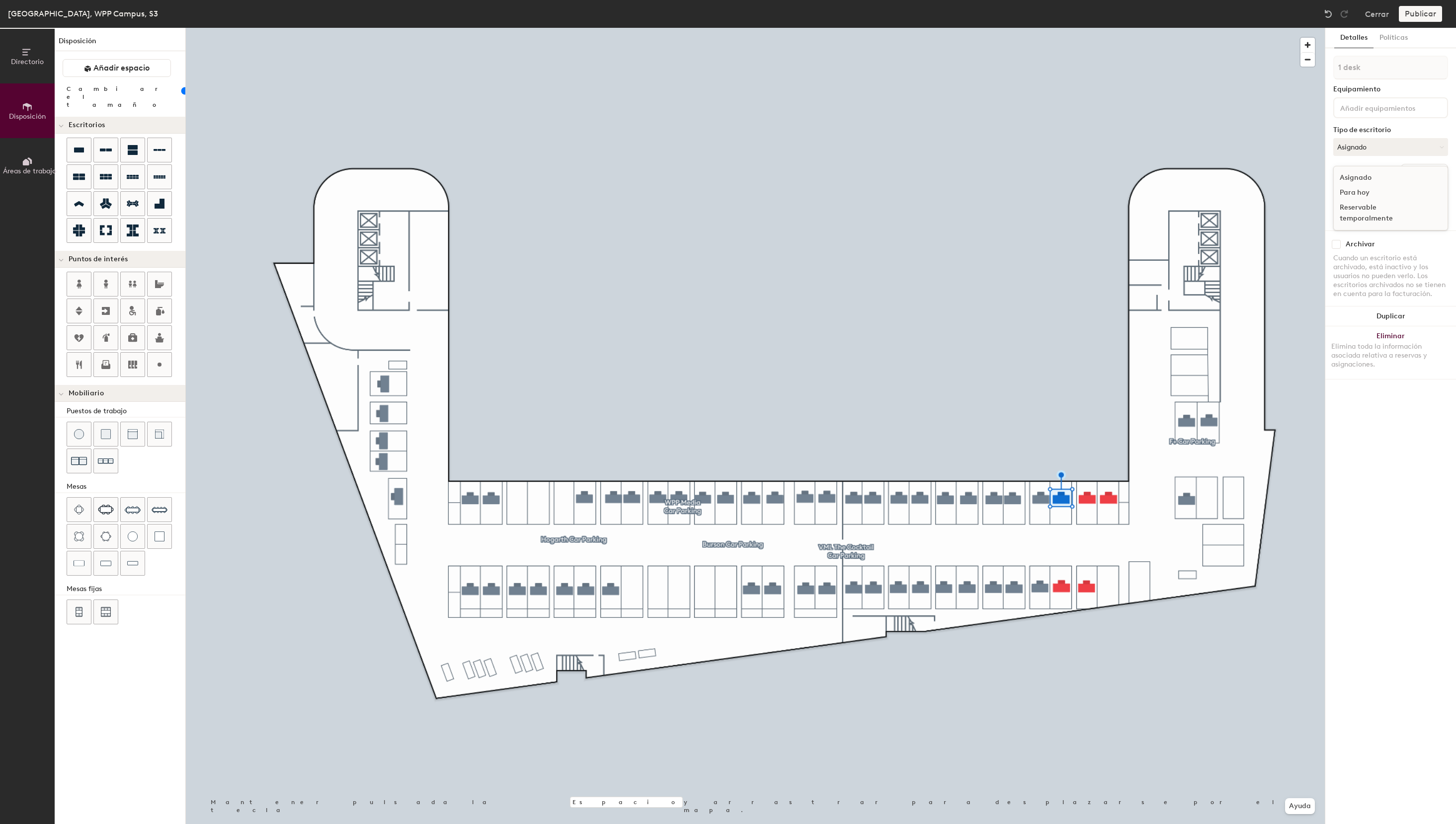
click at [1362, 210] on div "Reservable temporalmente" at bounding box center [1384, 213] width 100 height 26
click at [1364, 212] on input at bounding box center [1391, 214] width 110 height 14
paste input "S3 - 15 Ogilvy"
drag, startPoint x: 1359, startPoint y: 215, endPoint x: 1432, endPoint y: 255, distance: 83.2
click at [1360, 215] on input "S3 - 15 Ogilvy" at bounding box center [1391, 214] width 110 height 14
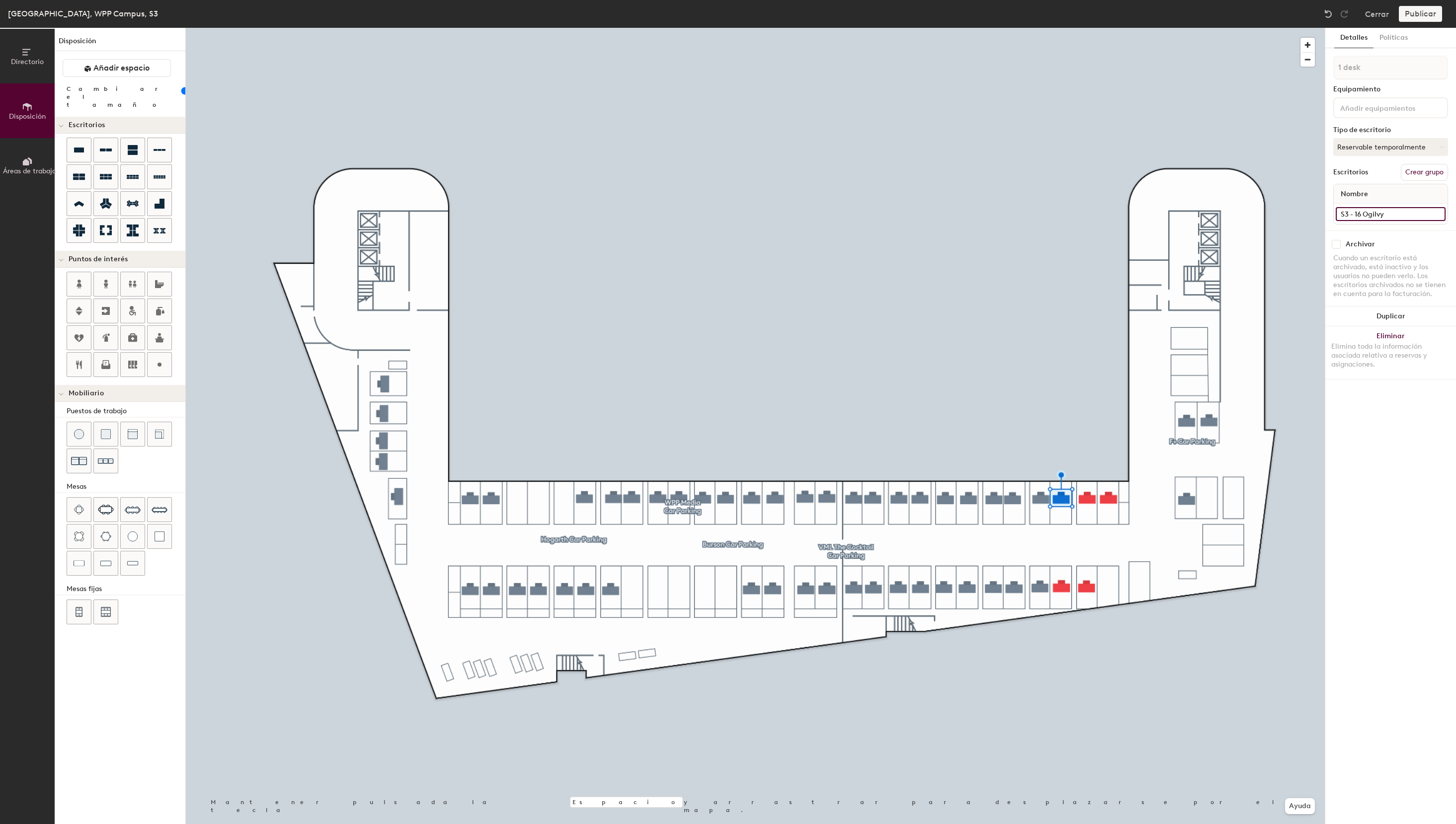
type input "S3 - 16 Ogilvy"
click at [1435, 174] on button "Crear grupo" at bounding box center [1424, 172] width 47 height 17
type input "Ogilvy Car Sharing"
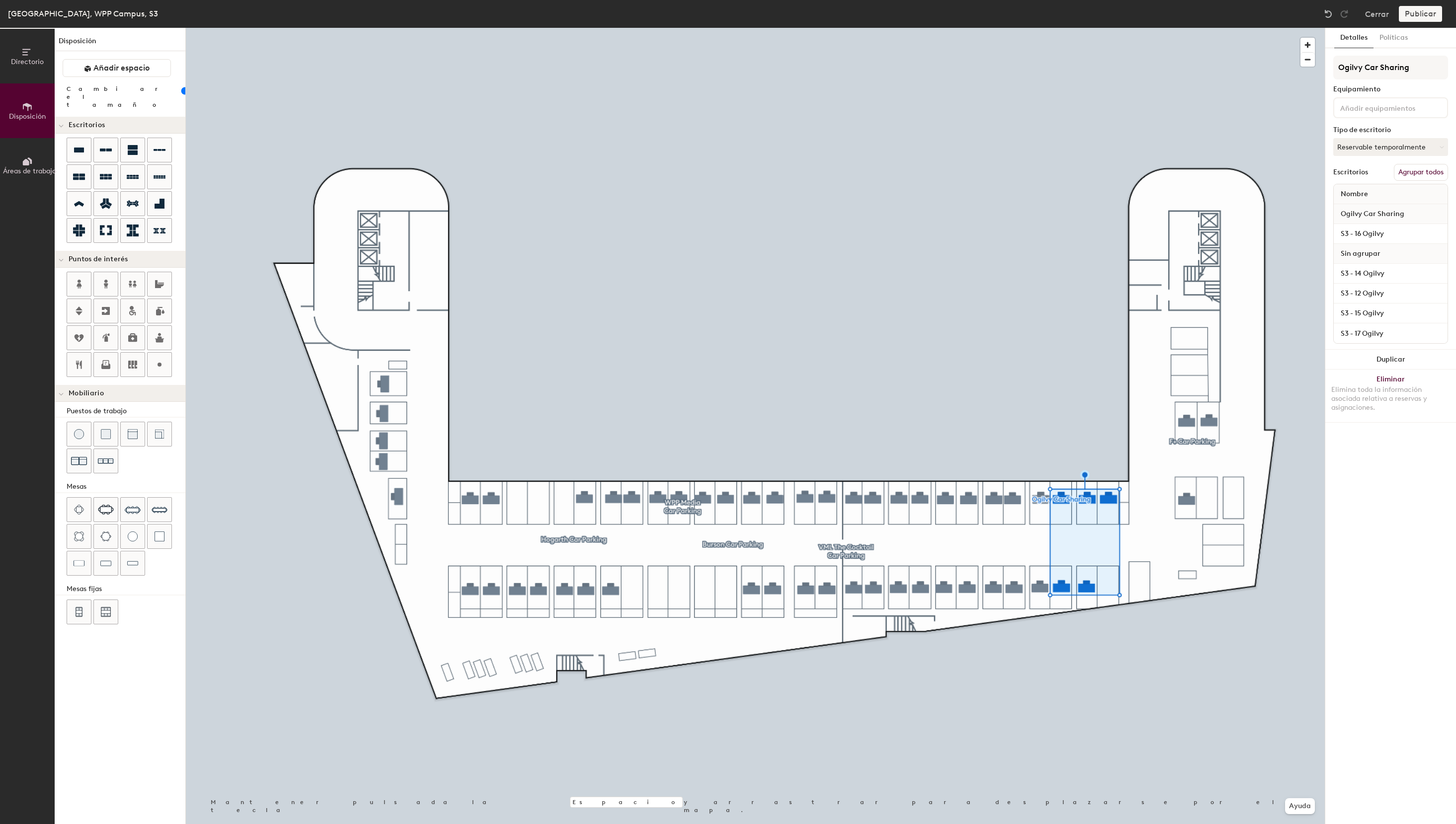
click at [1422, 171] on button "Agrupar todos" at bounding box center [1421, 172] width 54 height 17
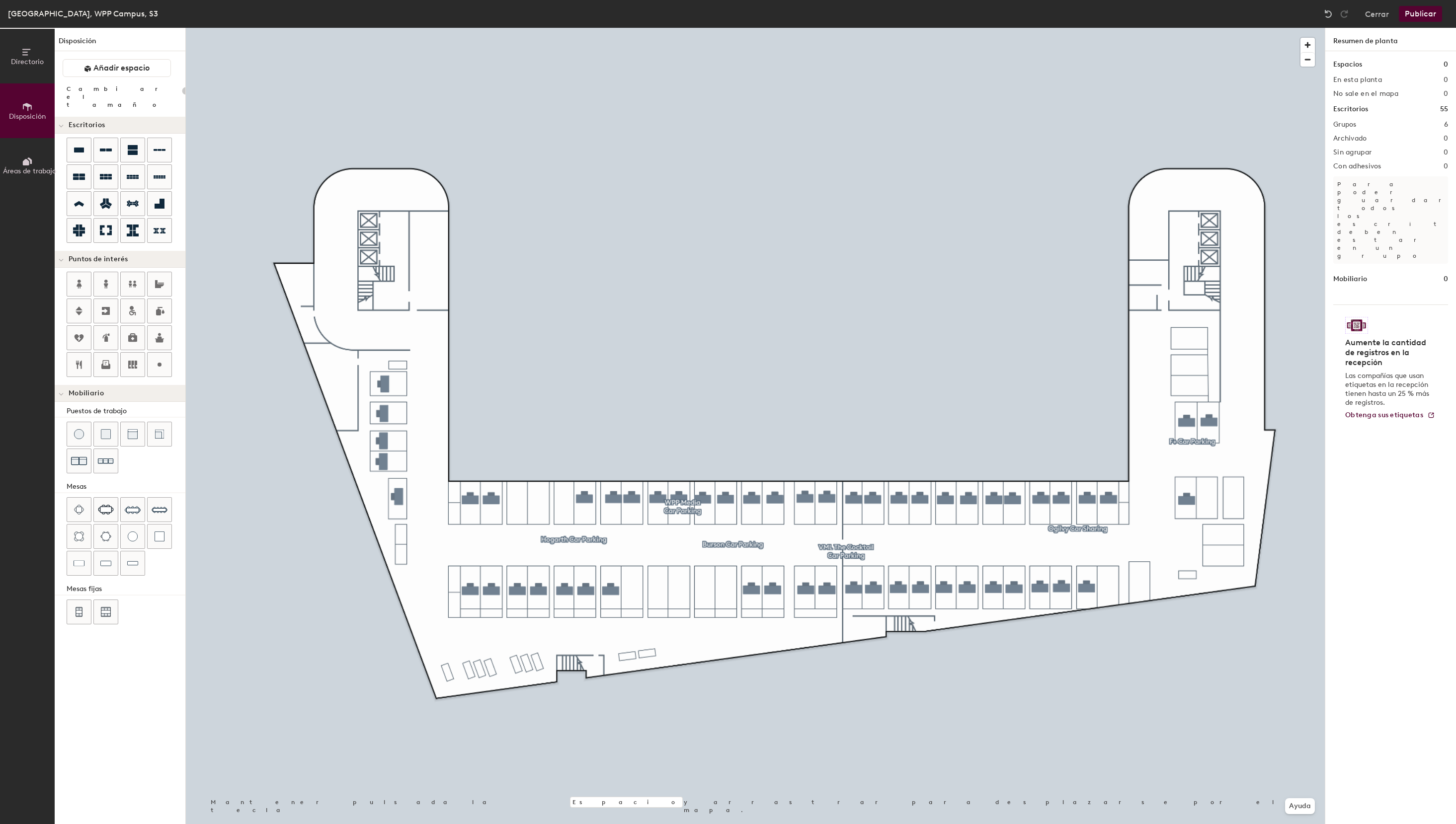
click at [1431, 14] on button "Publicar" at bounding box center [1420, 14] width 43 height 16
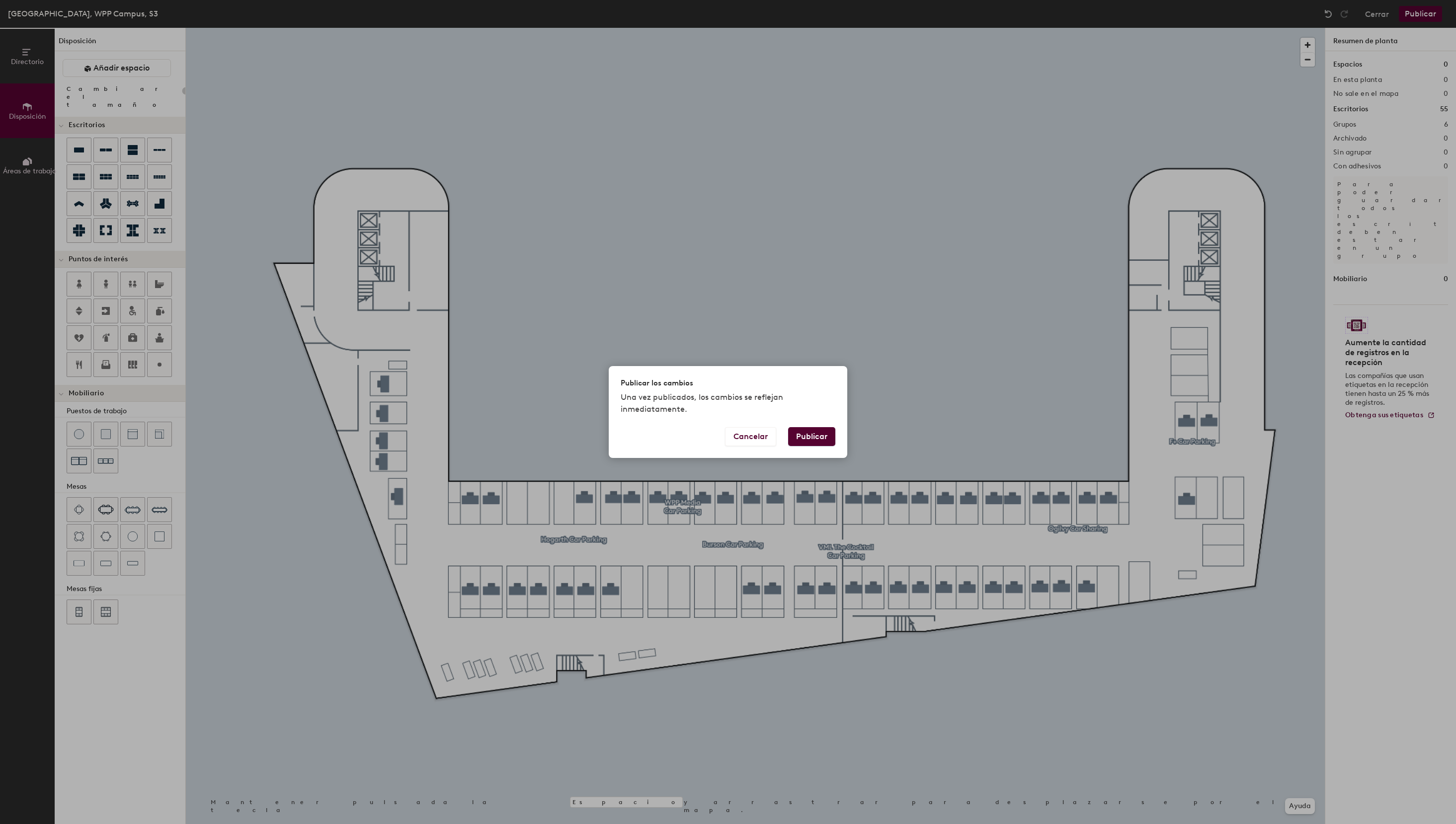
click at [816, 444] on button "Publicar" at bounding box center [812, 436] width 47 height 19
type input "20"
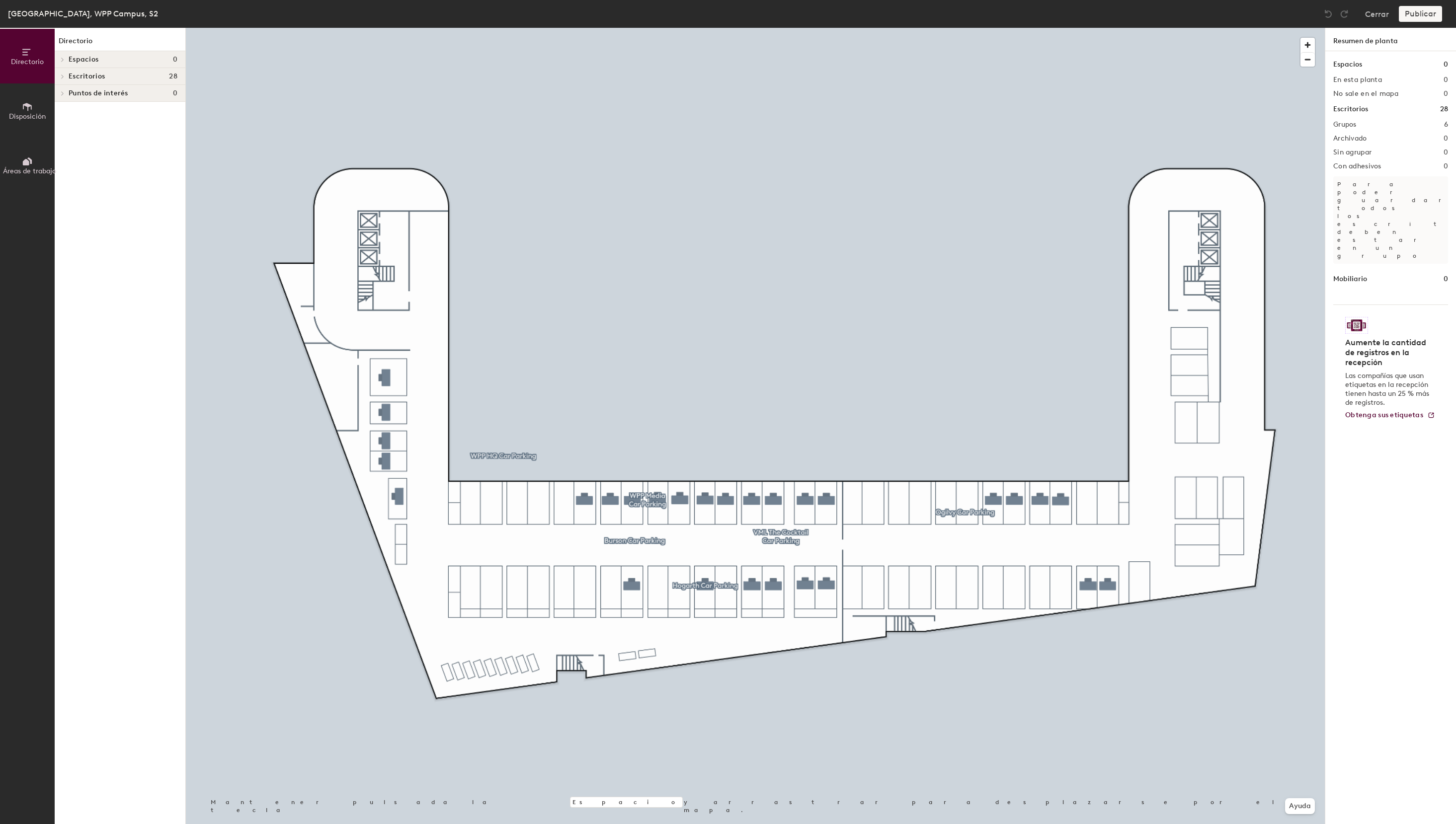
click at [24, 115] on span "Disposición" at bounding box center [27, 116] width 37 height 9
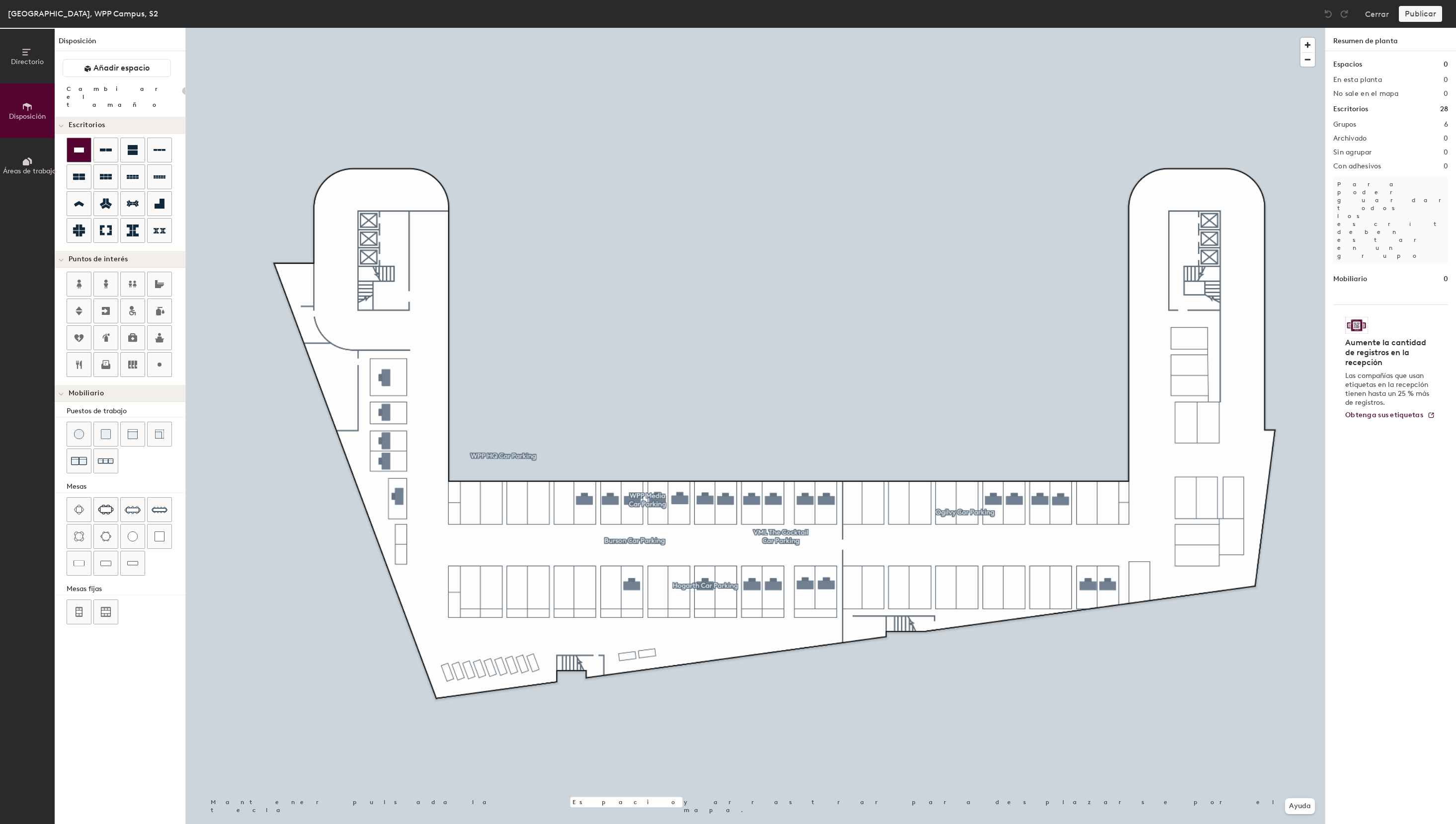
click at [77, 147] on icon at bounding box center [79, 150] width 12 height 12
click at [78, 149] on div at bounding box center [79, 150] width 24 height 24
type input "100"
click at [1378, 148] on button "Asignado" at bounding box center [1391, 147] width 115 height 18
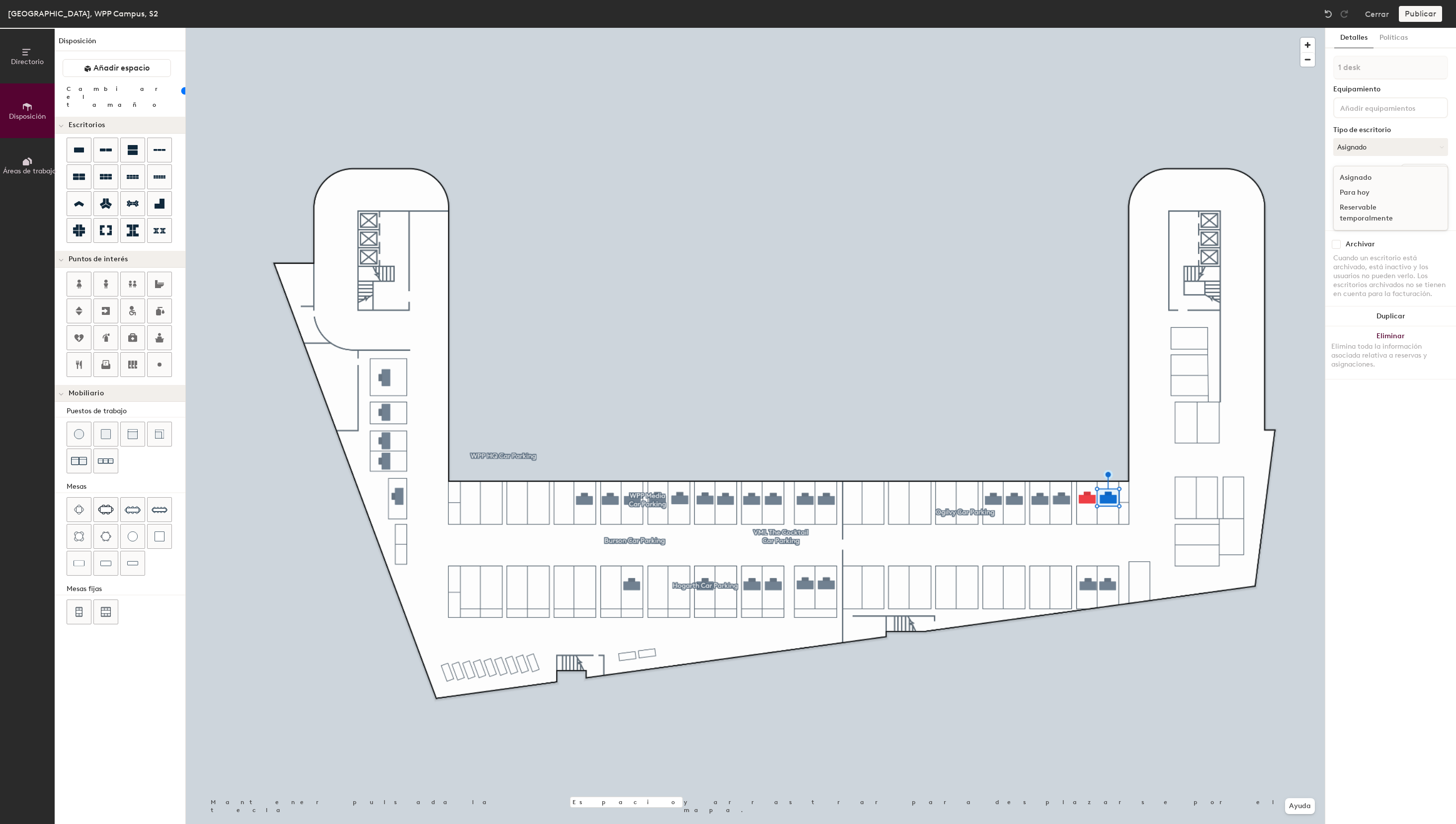
click at [1365, 216] on div "Reservable temporalmente" at bounding box center [1384, 213] width 100 height 26
click at [1363, 215] on input at bounding box center [1391, 214] width 110 height 14
drag, startPoint x: 1443, startPoint y: 216, endPoint x: 1277, endPoint y: 214, distance: 166.0
click at [1325, 214] on div "Detalles Políticas 1 desk Equipamiento Tipo de escritorio Reservable temporalme…" at bounding box center [1391, 426] width 131 height 797
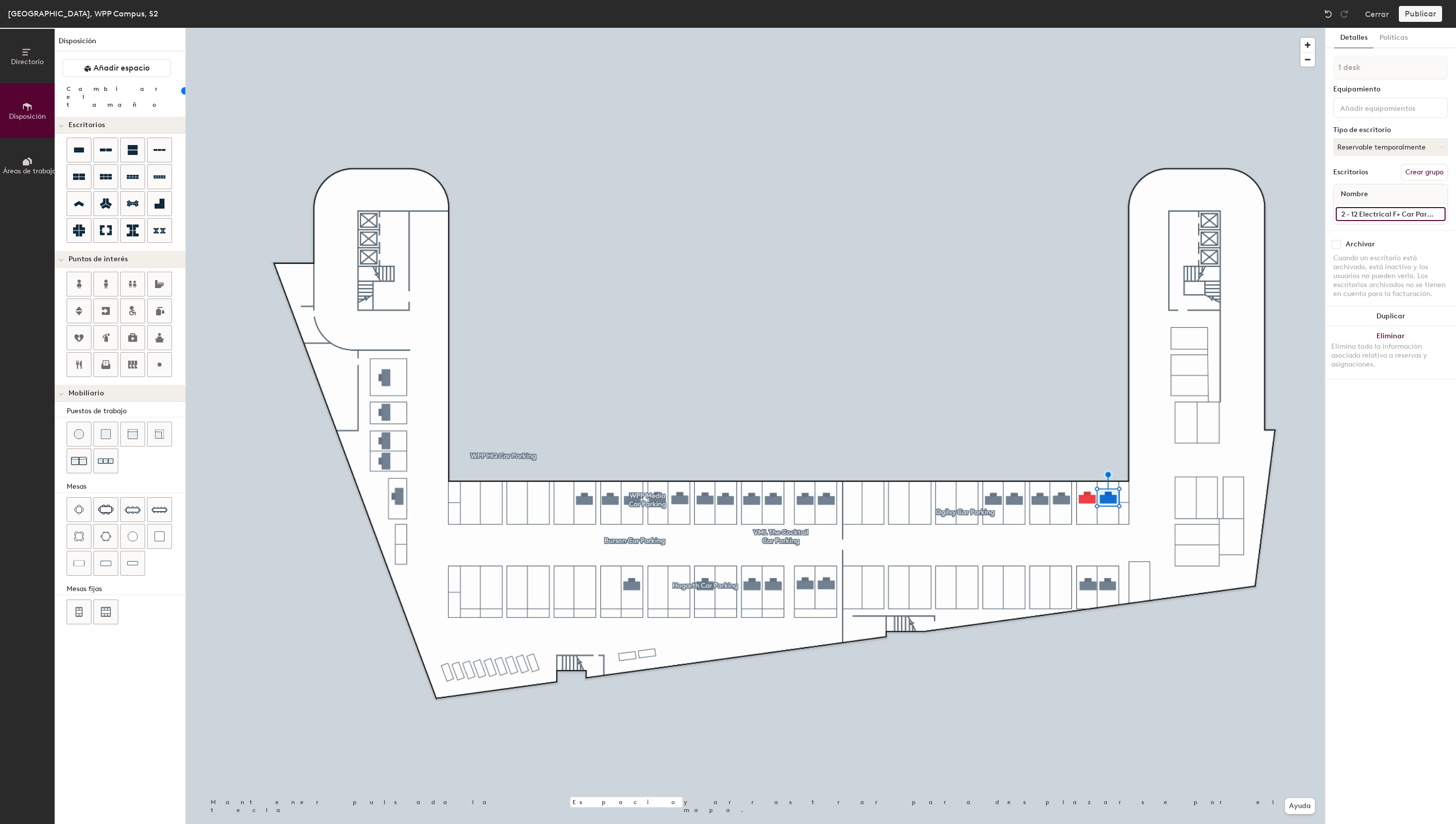
scroll to position [0, 0]
type input "S2 - 12 Electrical F+ Car Parking"
click at [1398, 146] on button "Asignado" at bounding box center [1391, 147] width 115 height 18
click at [1369, 216] on div "Reservable temporalmente" at bounding box center [1384, 213] width 100 height 26
click at [1364, 215] on input at bounding box center [1391, 214] width 110 height 14
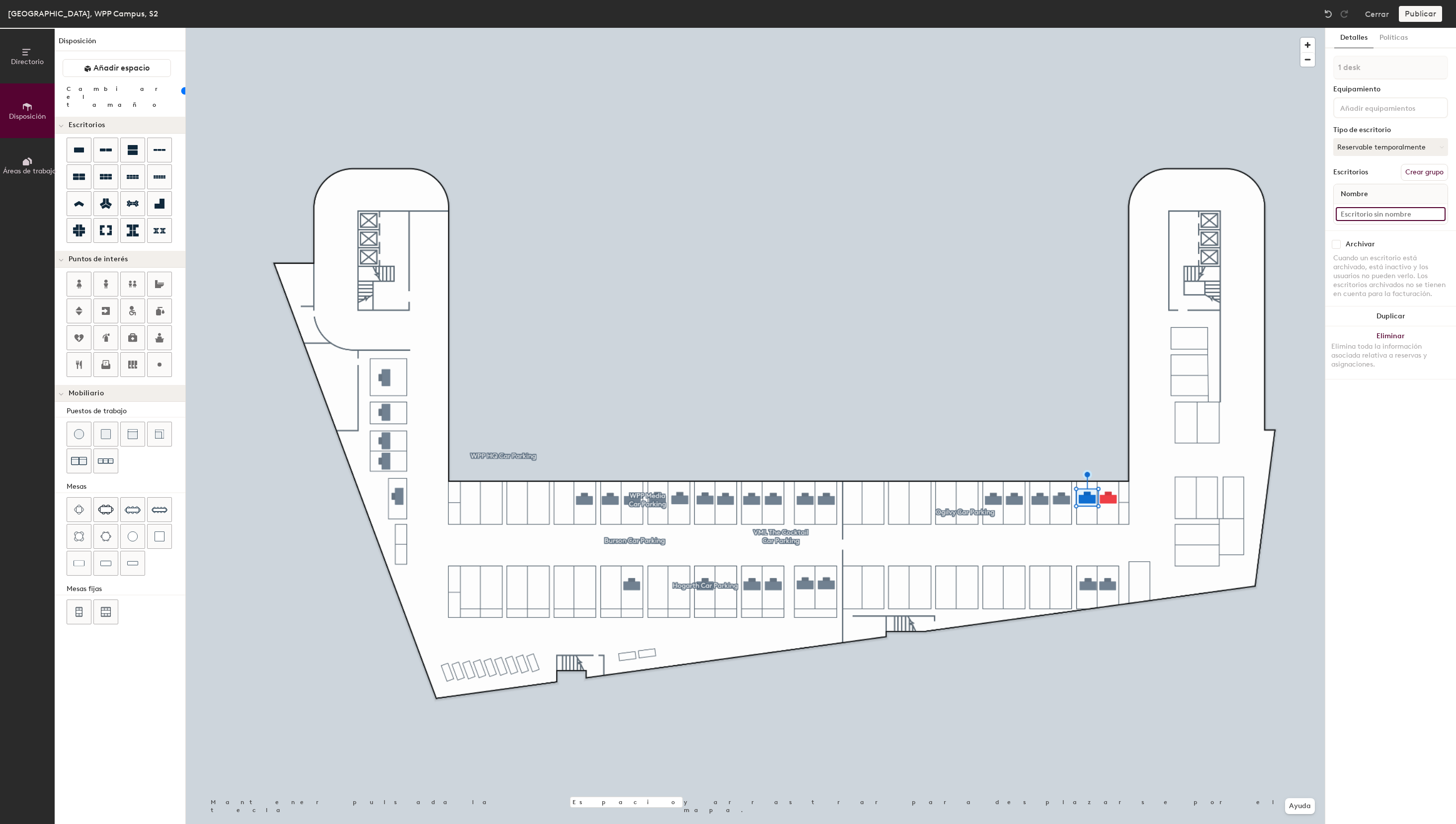
paste input "S2 - 12 Electrical F+ Car Parking"
drag, startPoint x: 1346, startPoint y: 216, endPoint x: 1366, endPoint y: 227, distance: 22.8
click at [1346, 216] on input "S2 - 12 Electrical F+ Car Parking" at bounding box center [1391, 214] width 110 height 14
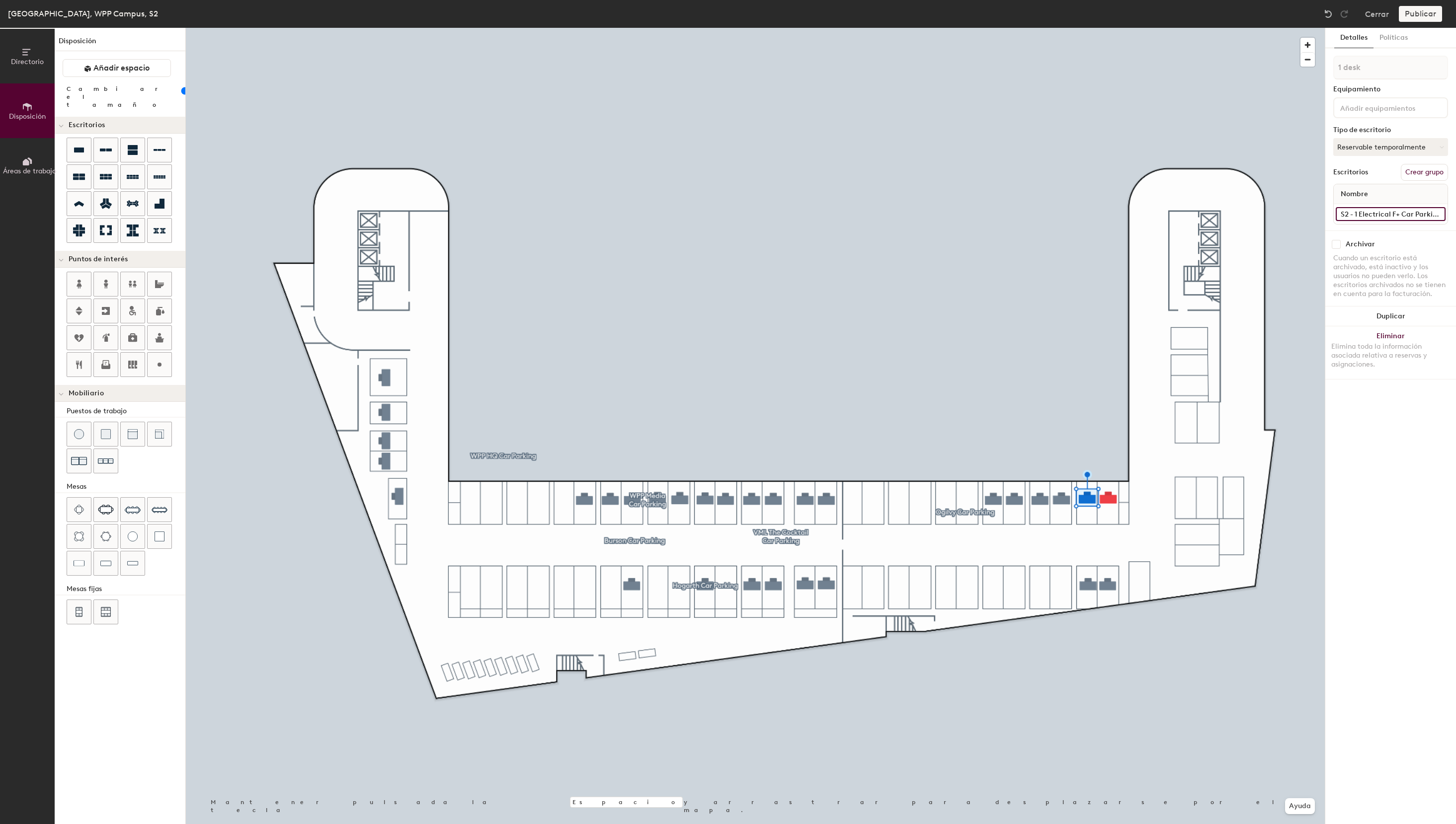
type input "S2 - 14 Electrical F+ Car Parking"
click at [82, 148] on icon at bounding box center [78, 150] width 10 height 5
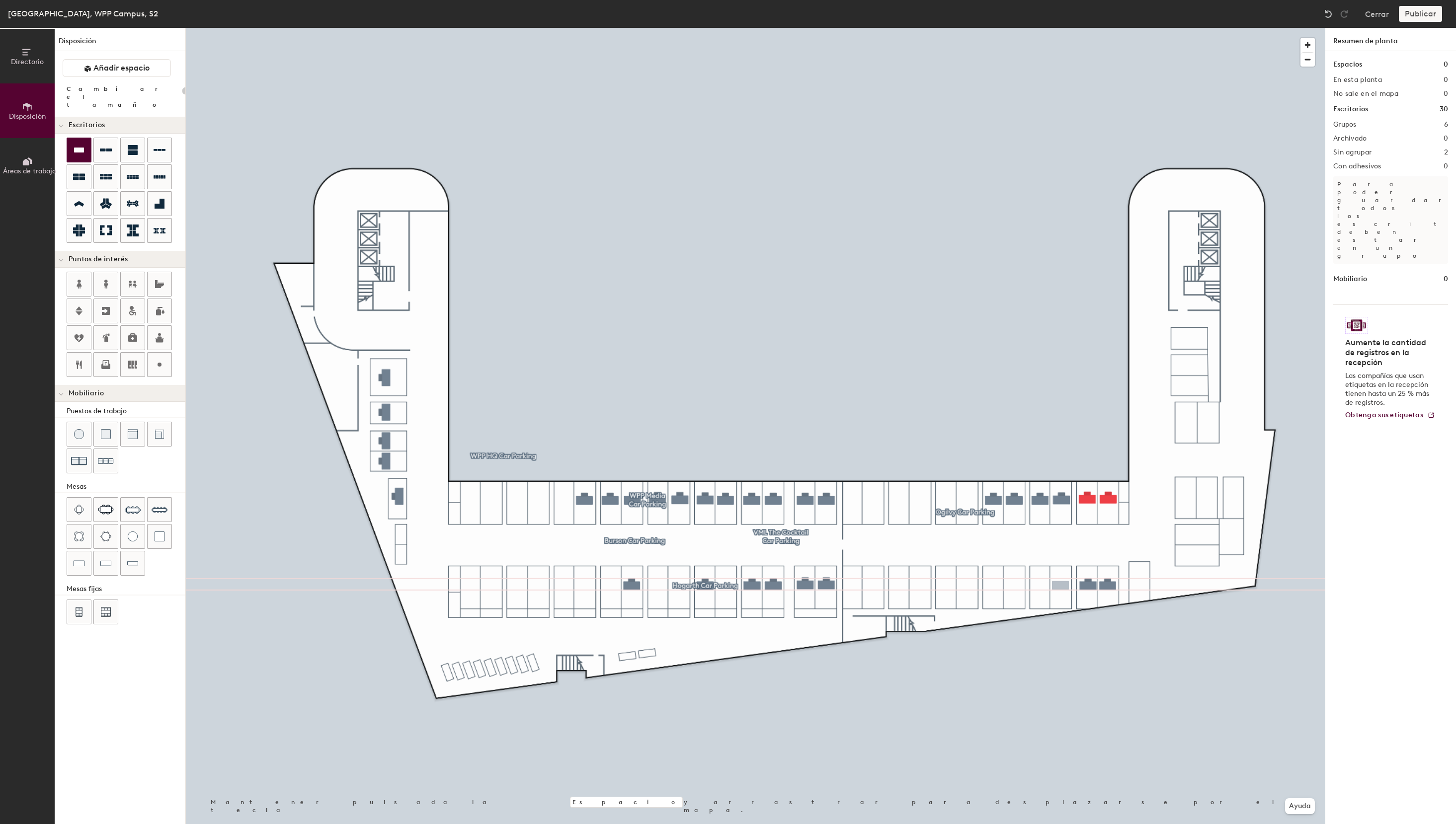
type input "100"
click at [1372, 148] on button "Asignado" at bounding box center [1391, 147] width 115 height 18
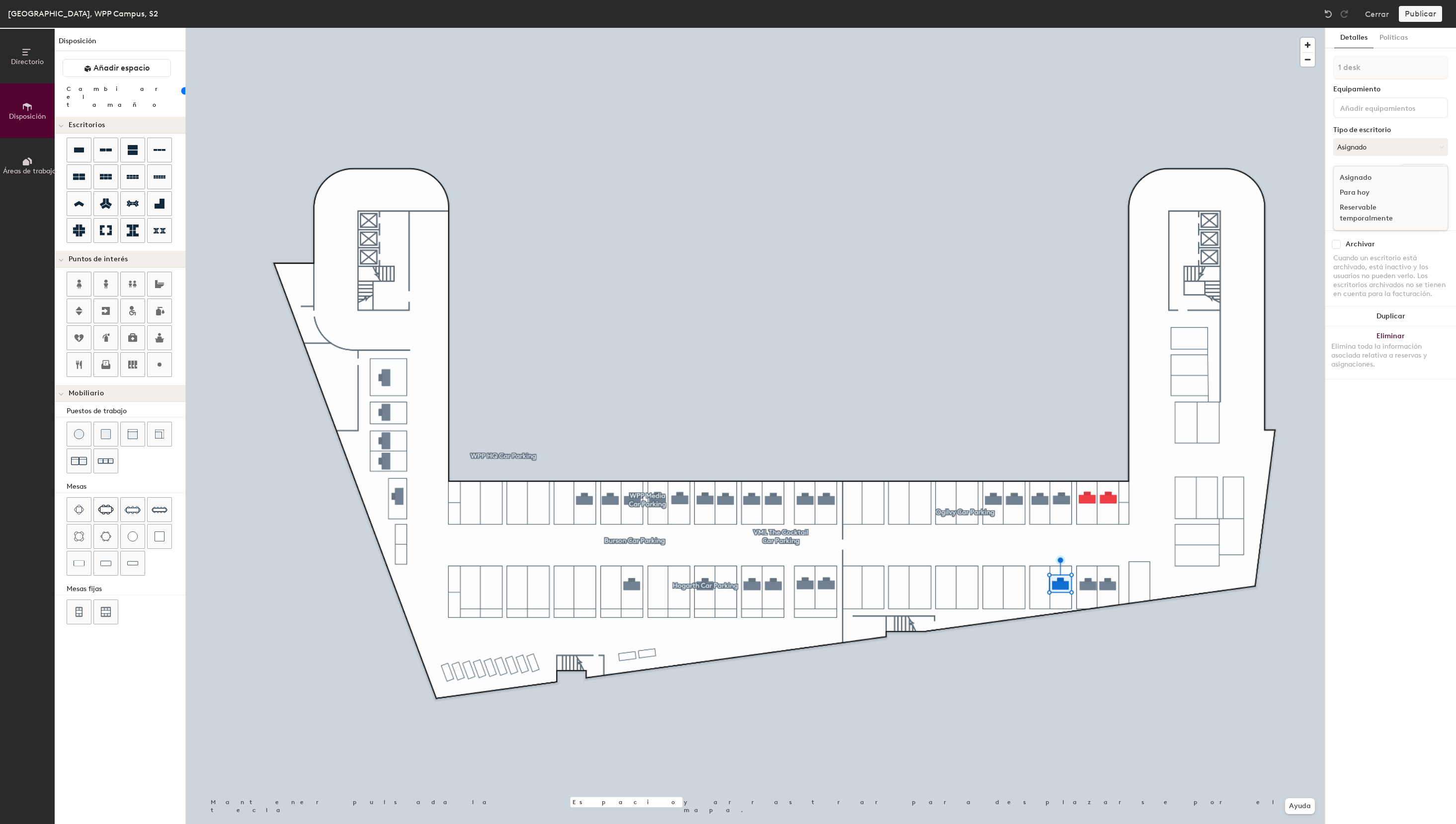
click at [1362, 215] on div "Reservable temporalmente" at bounding box center [1384, 213] width 100 height 26
click at [1373, 212] on input at bounding box center [1391, 214] width 110 height 14
paste input "S2 - 12 Electrical F+ Car Parking"
click at [1391, 216] on input "S2 - 12 Electrical F+ Car Parking" at bounding box center [1391, 214] width 110 height 14
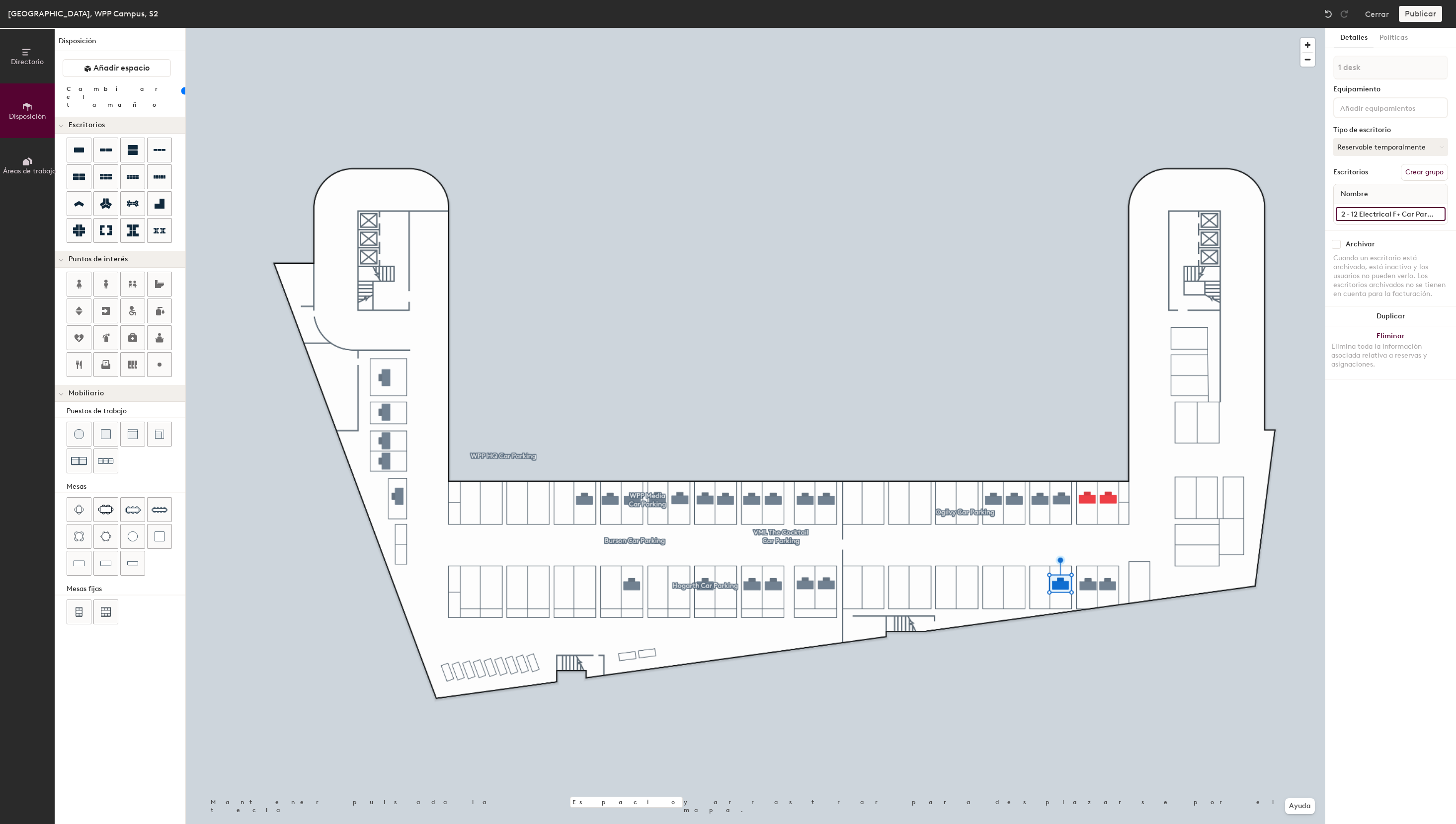
scroll to position [0, 0]
type input "S2 - 17 F+ Car Parking"
click at [1419, 173] on button "Crear grupo" at bounding box center [1424, 172] width 47 height 17
drag, startPoint x: 1376, startPoint y: 62, endPoint x: 1324, endPoint y: 50, distance: 53.4
click at [1333, 56] on input "Pod 7" at bounding box center [1391, 68] width 115 height 24
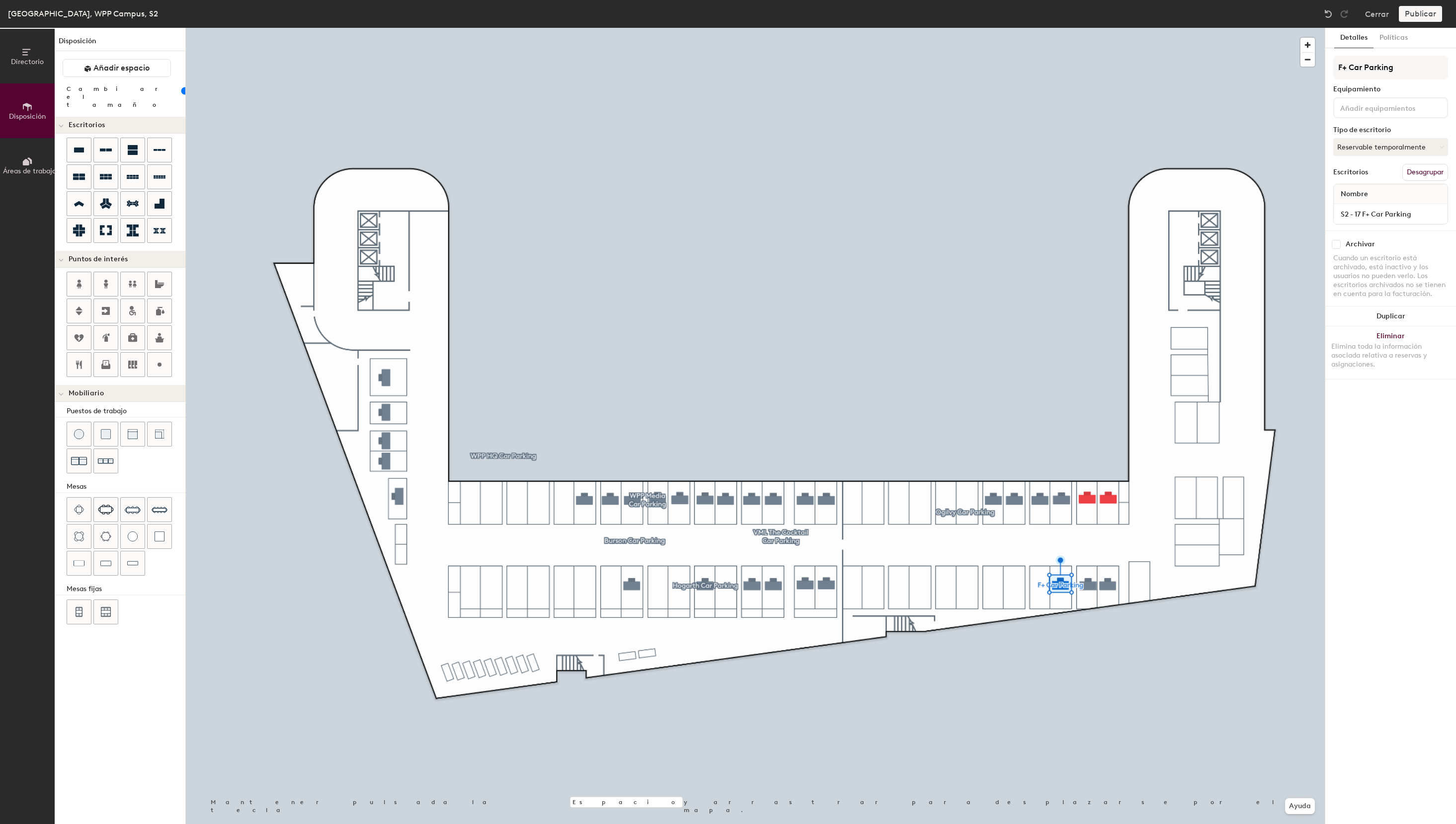
type input "F+ Car Parking"
click at [1429, 169] on button "Agrupar todos" at bounding box center [1421, 172] width 54 height 17
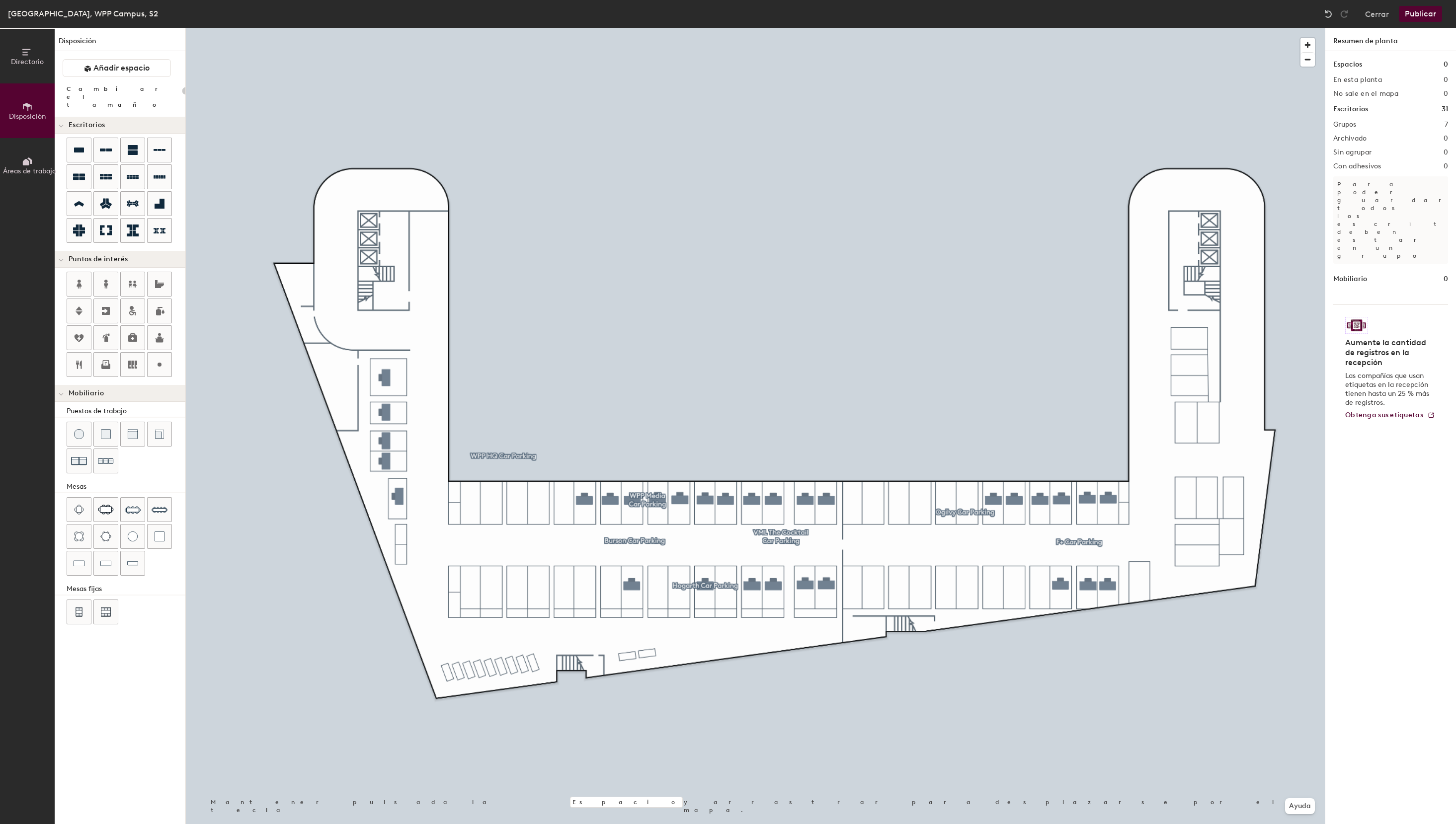
type input "100"
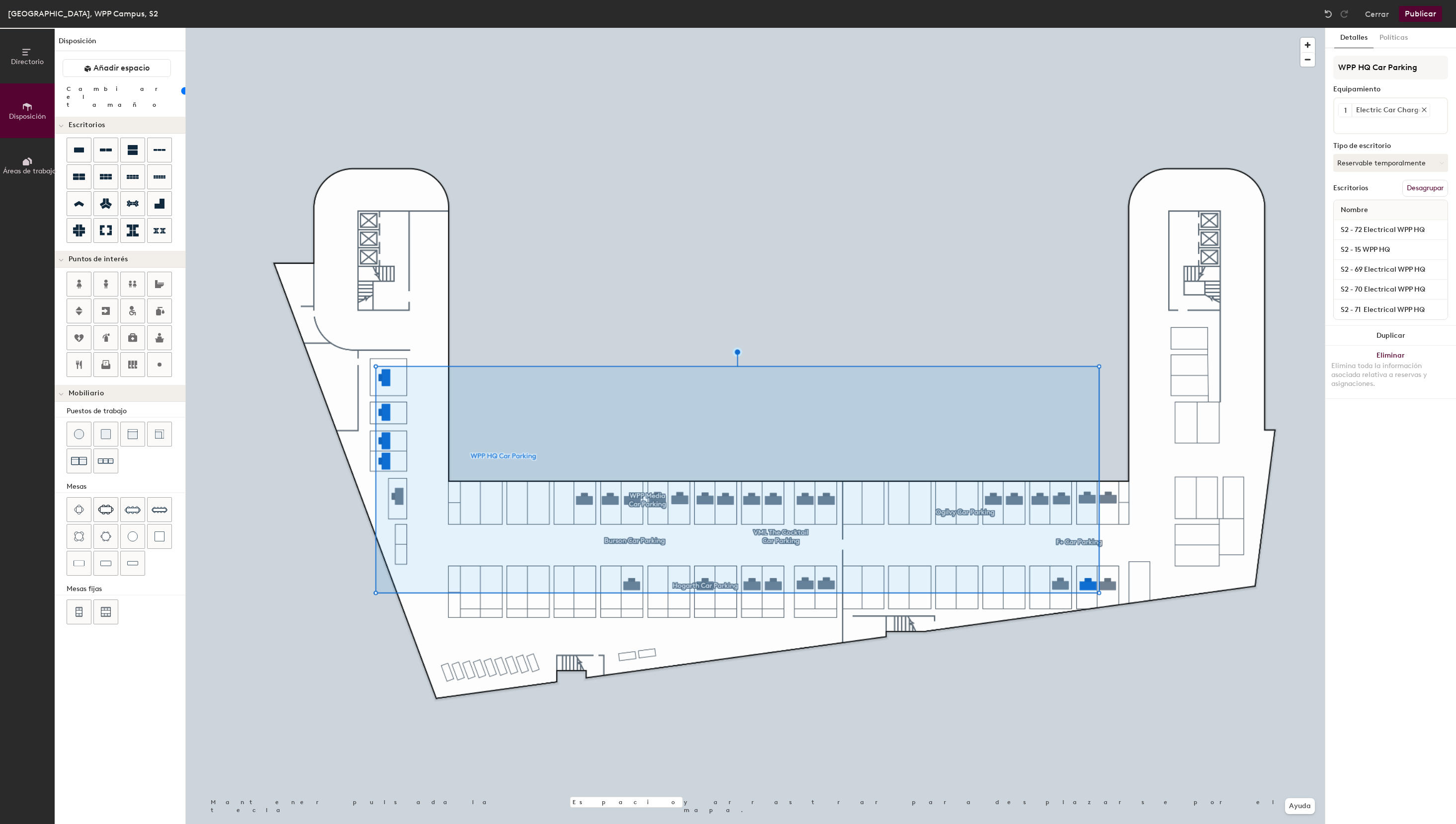
click at [1423, 108] on icon at bounding box center [1424, 109] width 4 height 4
click at [1403, 109] on input at bounding box center [1383, 107] width 89 height 12
type input "electric"
click at [1379, 129] on div "Electric Car Charger" at bounding box center [1390, 131] width 112 height 15
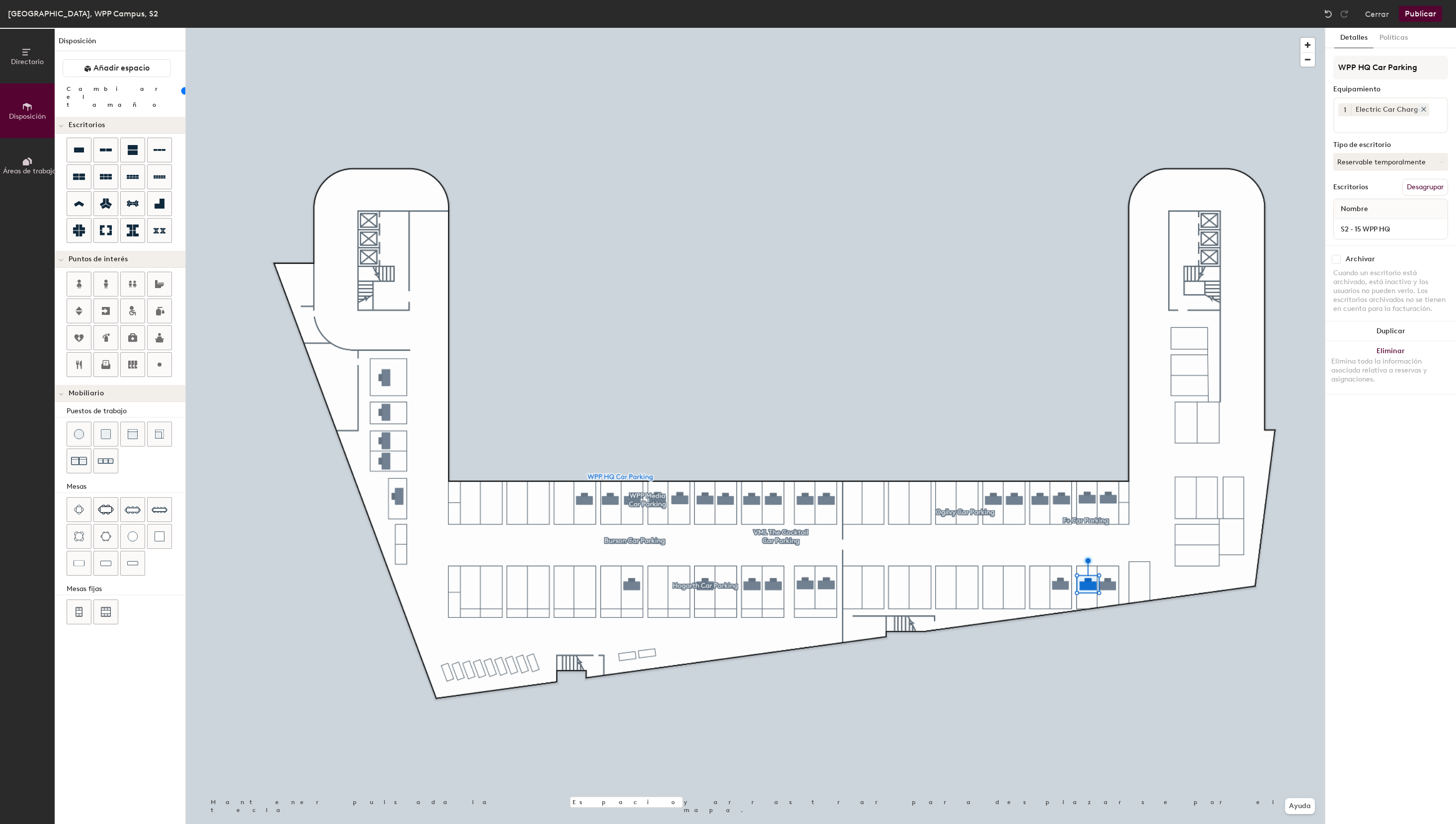
click at [1423, 109] on icon at bounding box center [1424, 109] width 7 height 7
click at [72, 144] on div at bounding box center [79, 150] width 24 height 24
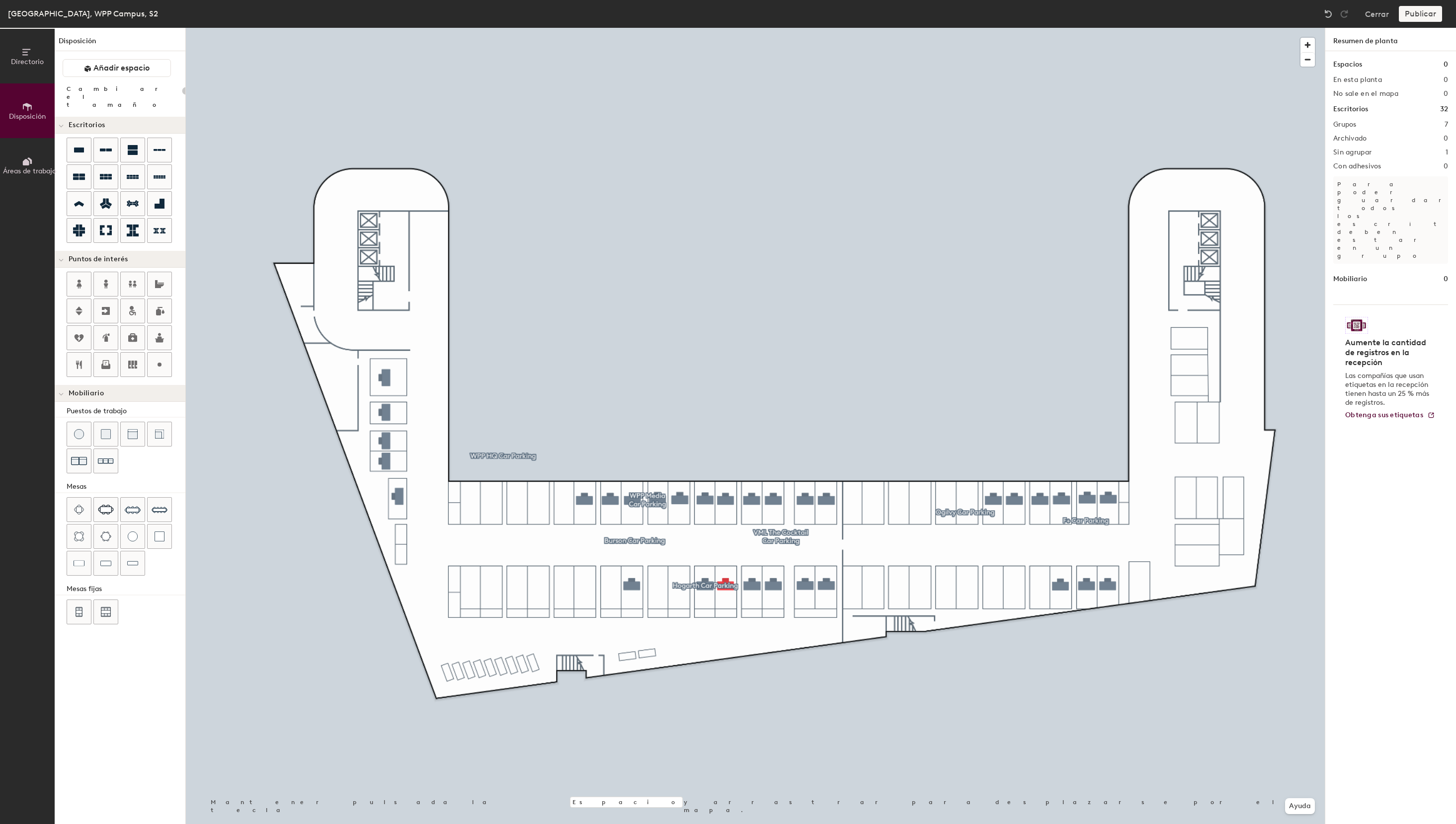
type input "100"
click at [1373, 148] on button "Asignado" at bounding box center [1391, 147] width 115 height 18
click at [1361, 215] on div "Reservable temporalmente" at bounding box center [1384, 213] width 100 height 26
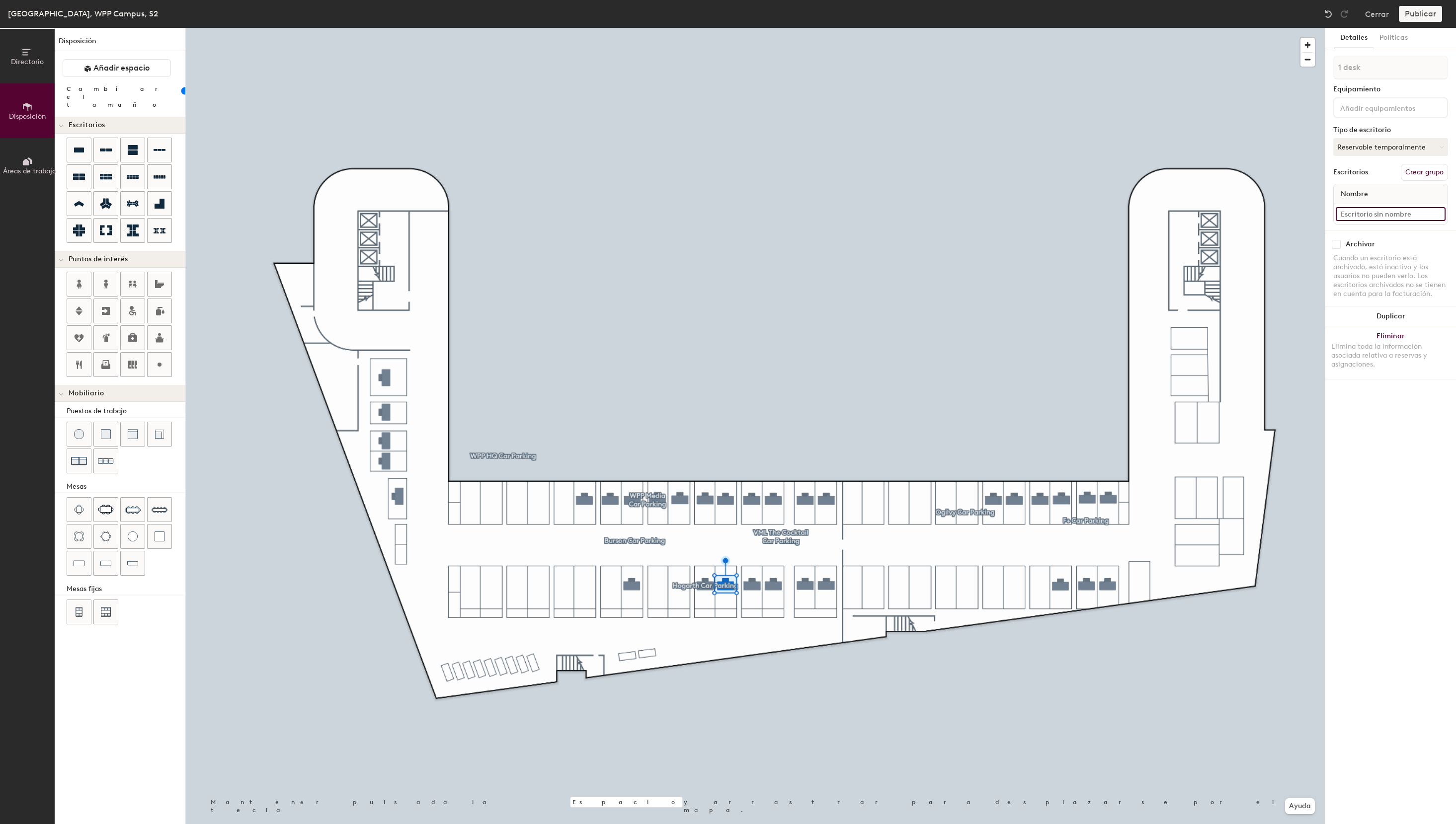
click at [1371, 214] on input at bounding box center [1391, 214] width 110 height 14
type input "S2 - 45 Electrical WPP Media"
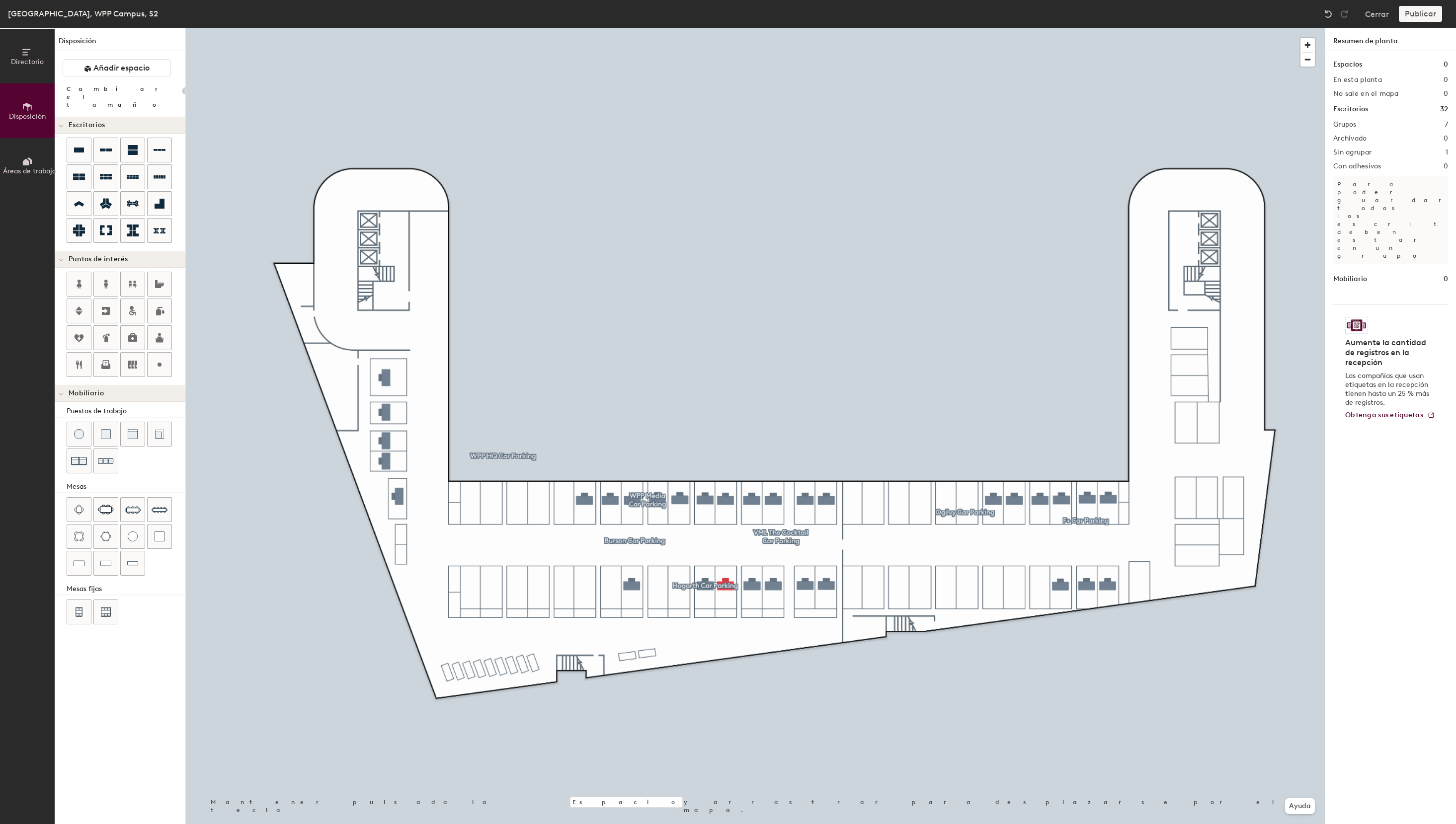
type input "100"
type input "20"
click at [26, 61] on span "Directorio" at bounding box center [27, 62] width 33 height 9
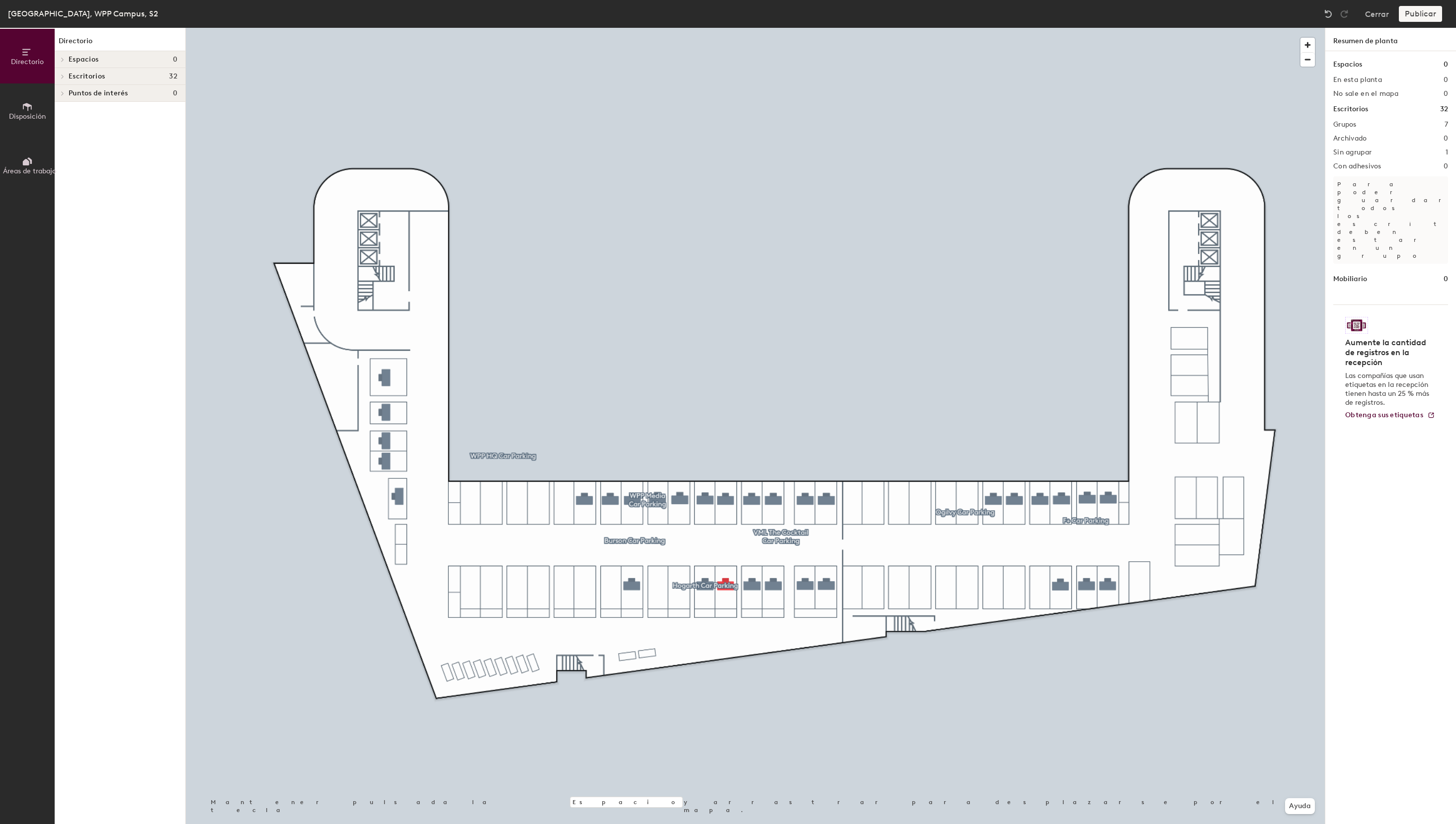
click at [64, 77] on icon at bounding box center [62, 76] width 2 height 4
click at [65, 194] on span at bounding box center [62, 195] width 9 height 5
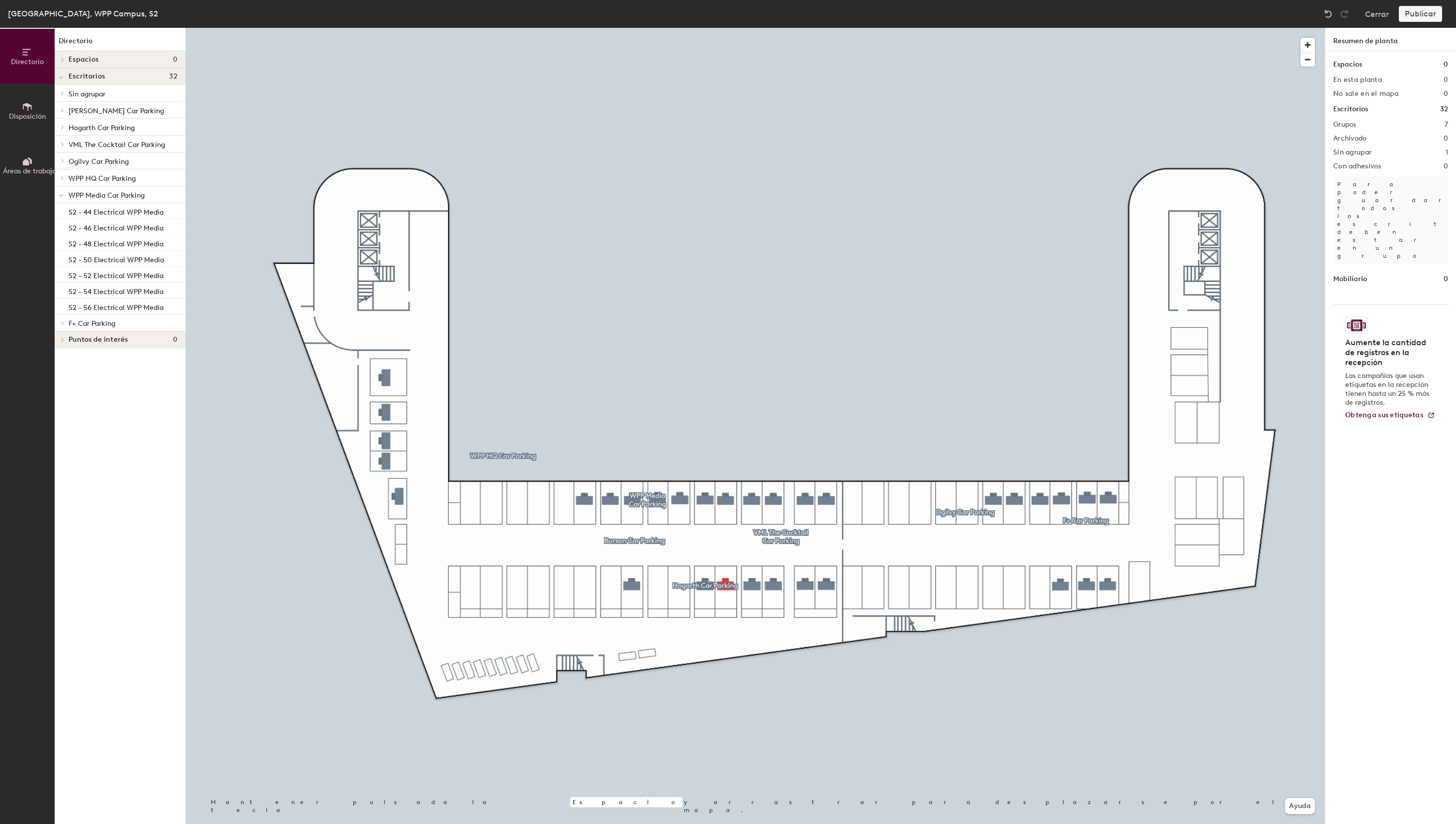
click at [133, 195] on span "WPP Media Car Parking" at bounding box center [107, 195] width 76 height 9
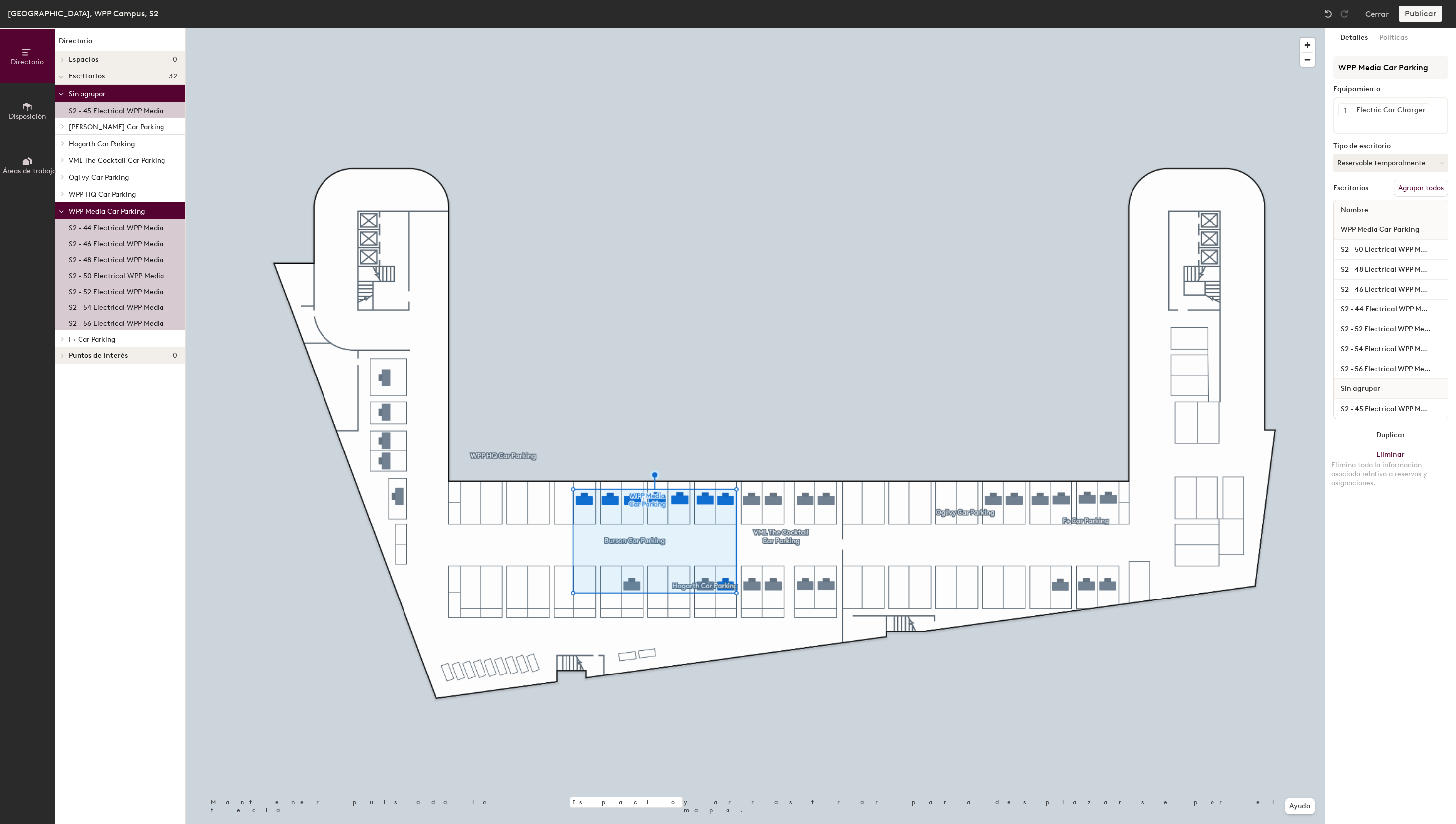
click at [1429, 186] on button "Agrupar todos" at bounding box center [1421, 188] width 54 height 17
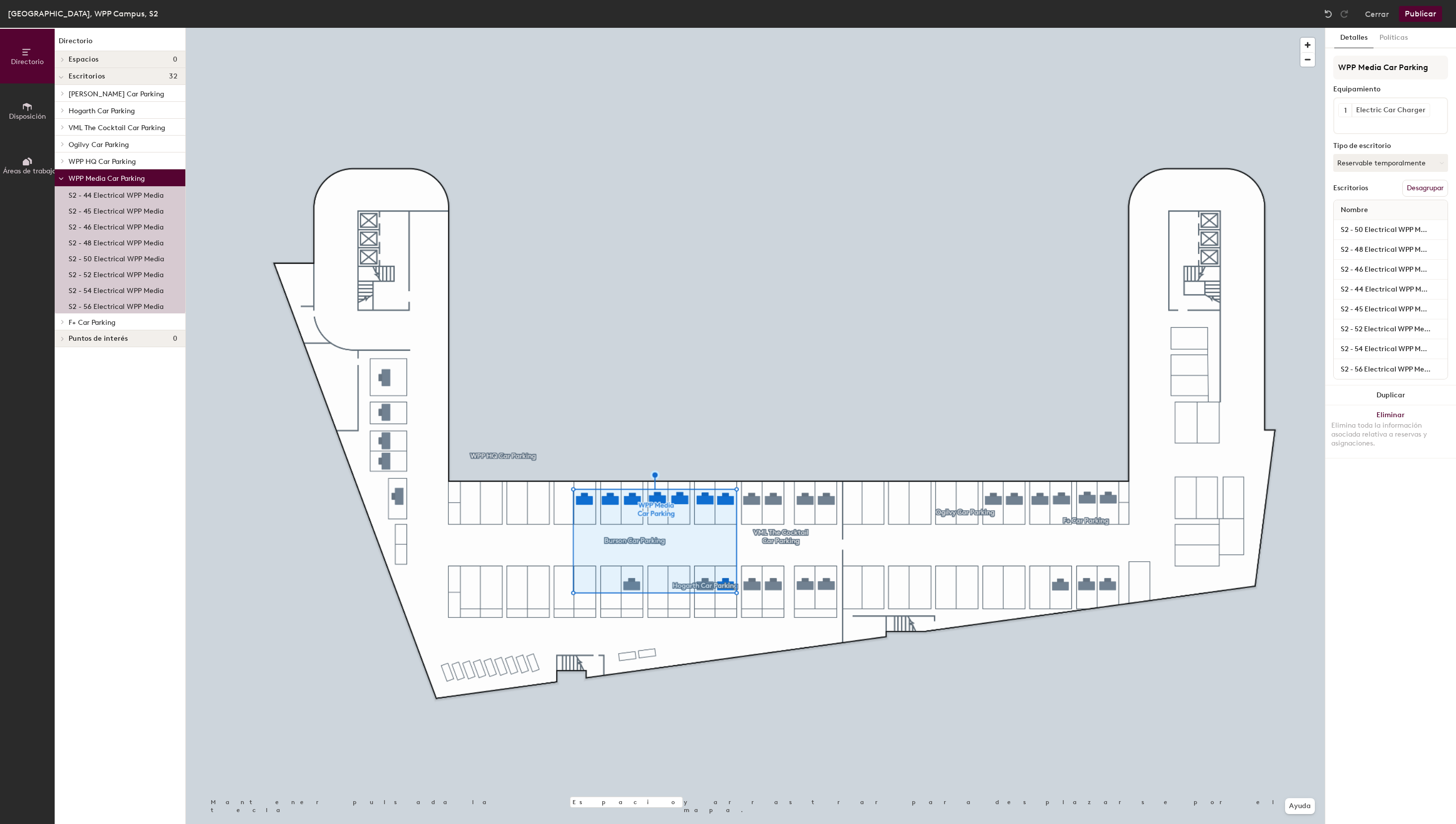
click at [1419, 11] on button "Publicar" at bounding box center [1420, 14] width 43 height 16
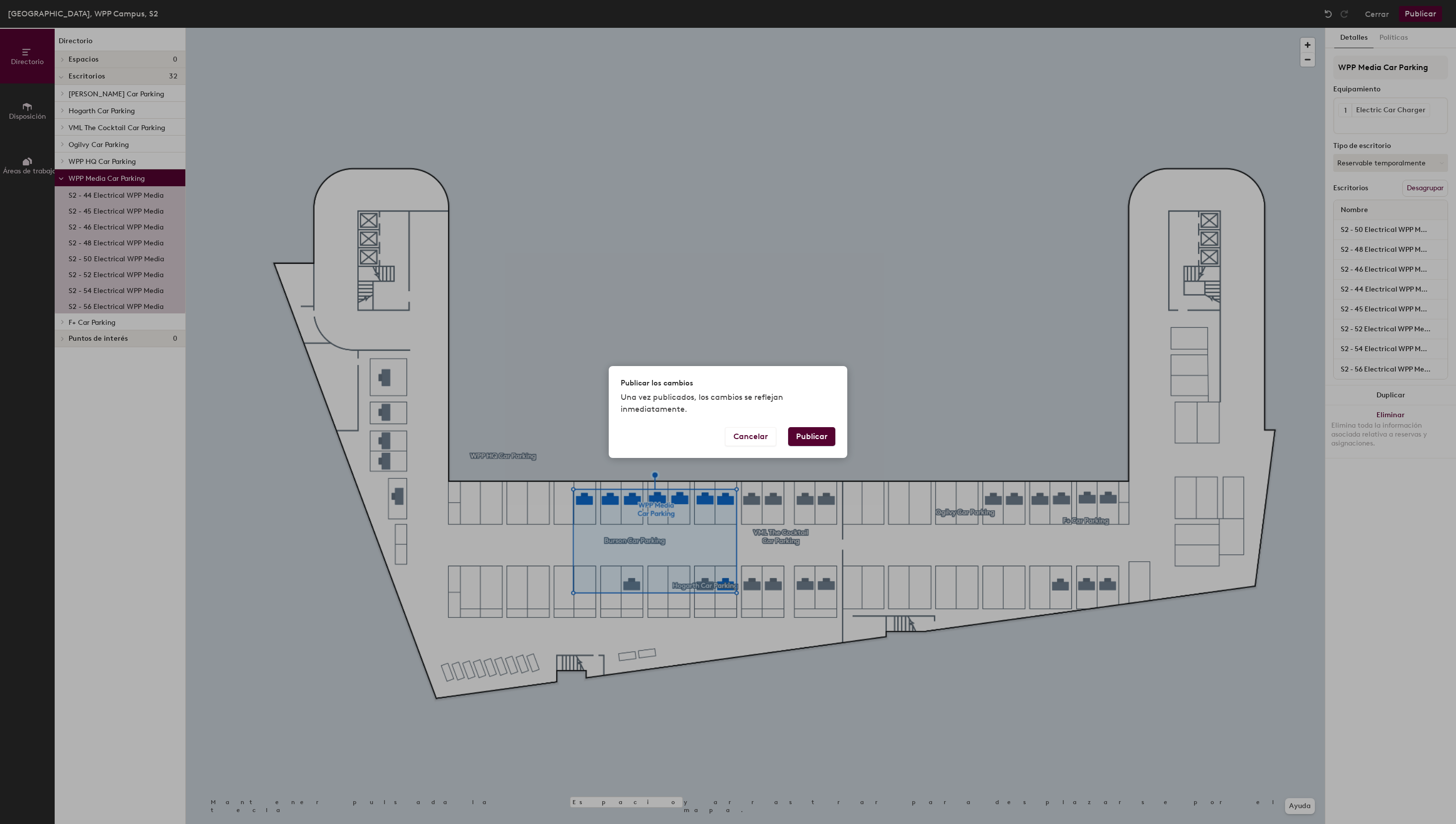
click at [806, 433] on button "Publicar" at bounding box center [812, 436] width 47 height 19
